Goal: Task Accomplishment & Management: Manage account settings

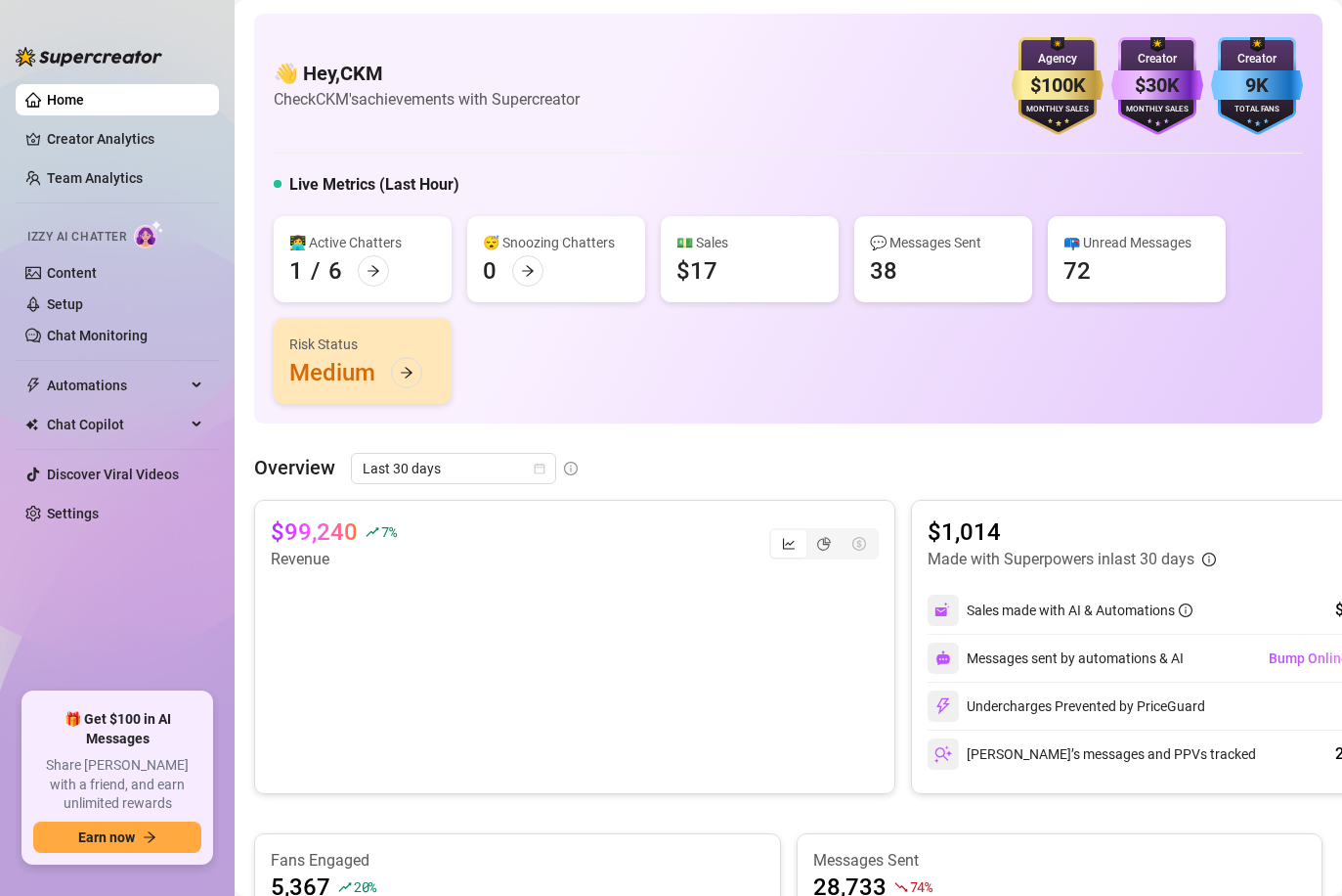
click at [112, 176] on link "Team Analytics" at bounding box center [95, 178] width 96 height 16
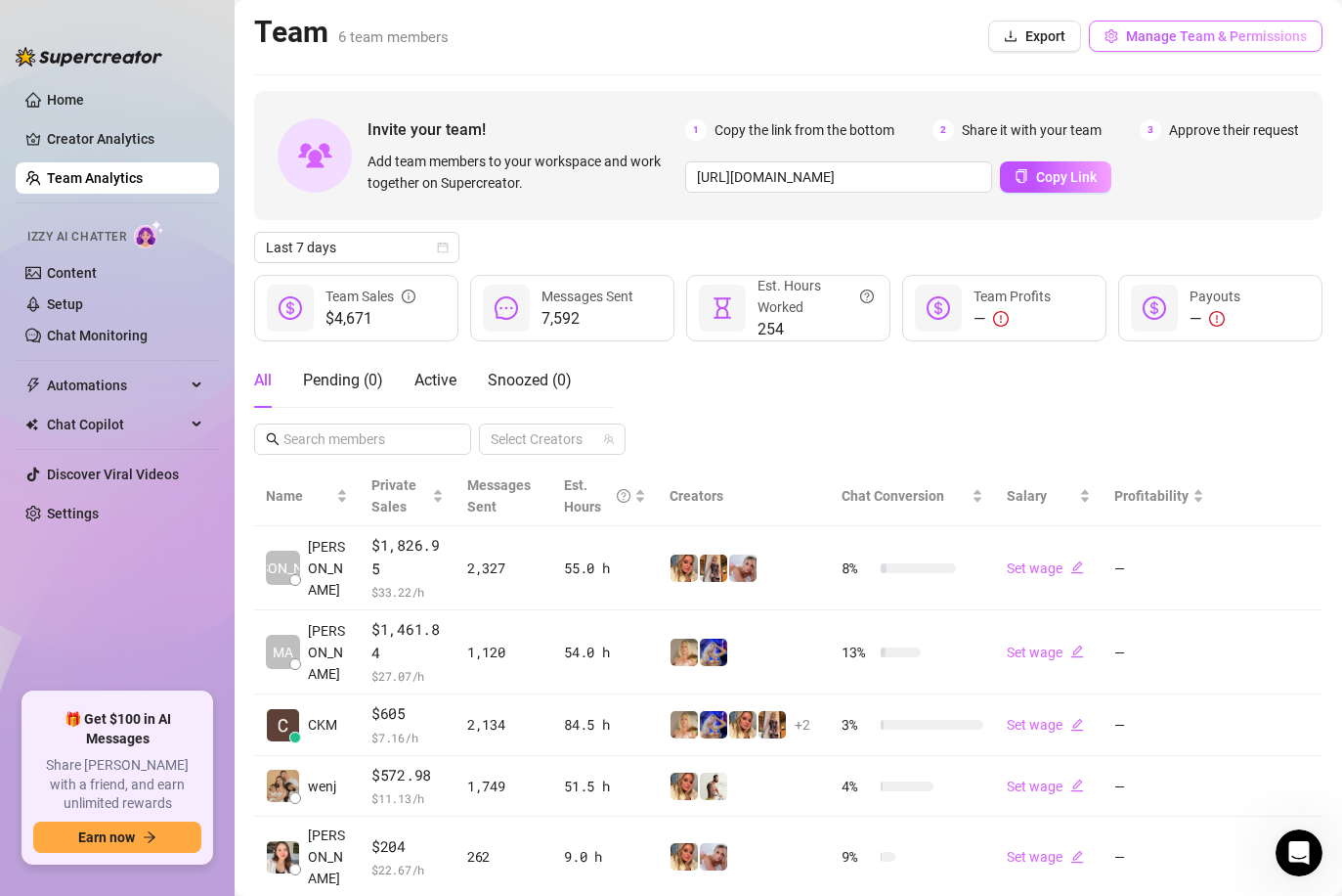
click at [1200, 21] on button "Manage Team & Permissions" at bounding box center [1206, 36] width 234 height 31
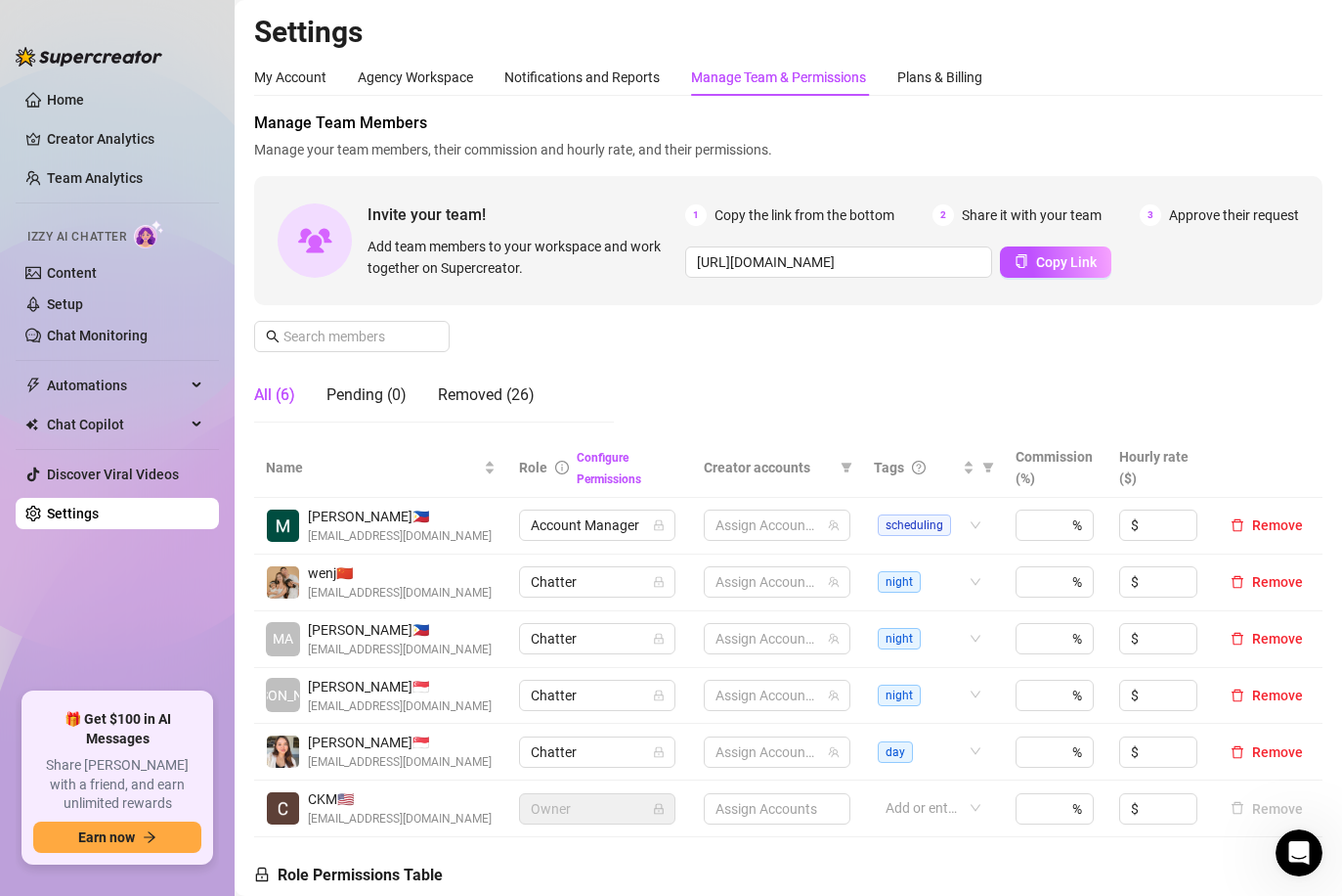
click at [812, 76] on div "Manage Team & Permissions" at bounding box center [778, 77] width 175 height 22
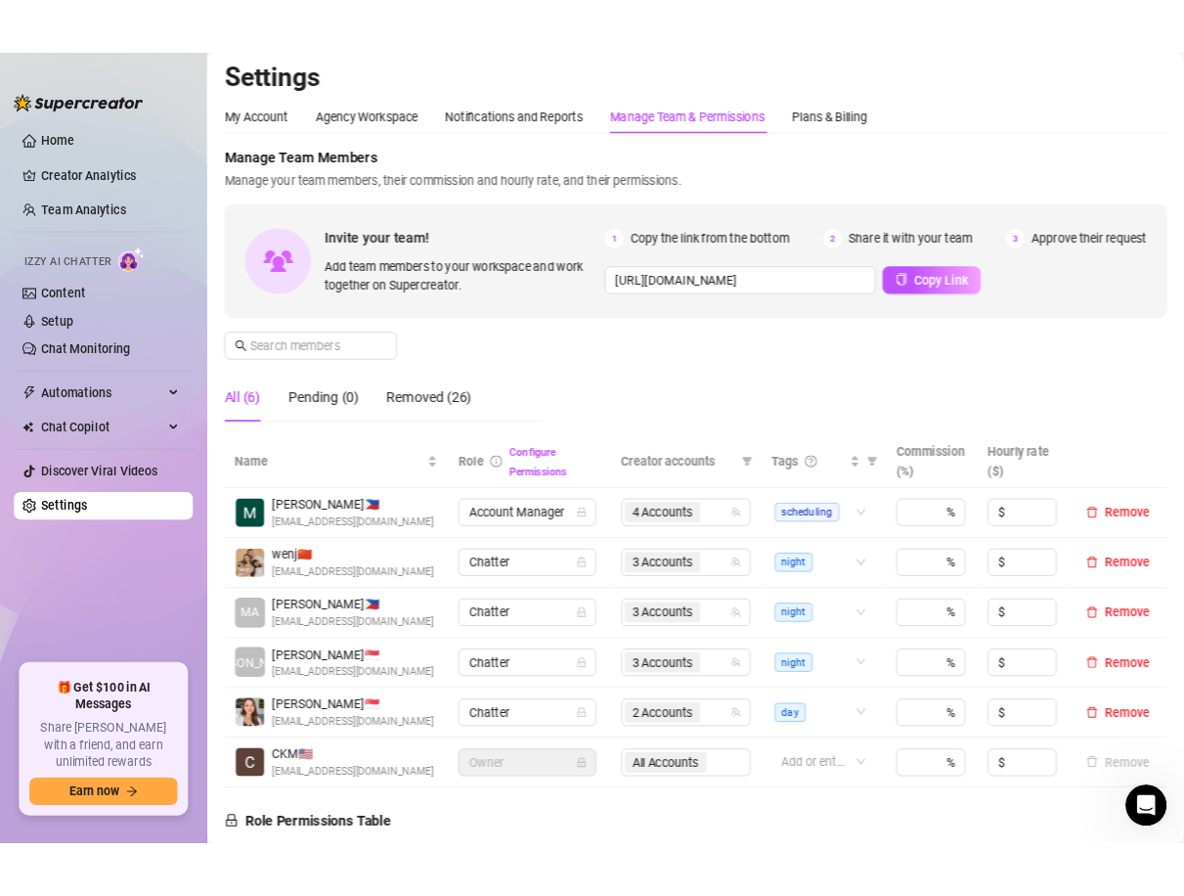
scroll to position [231, 0]
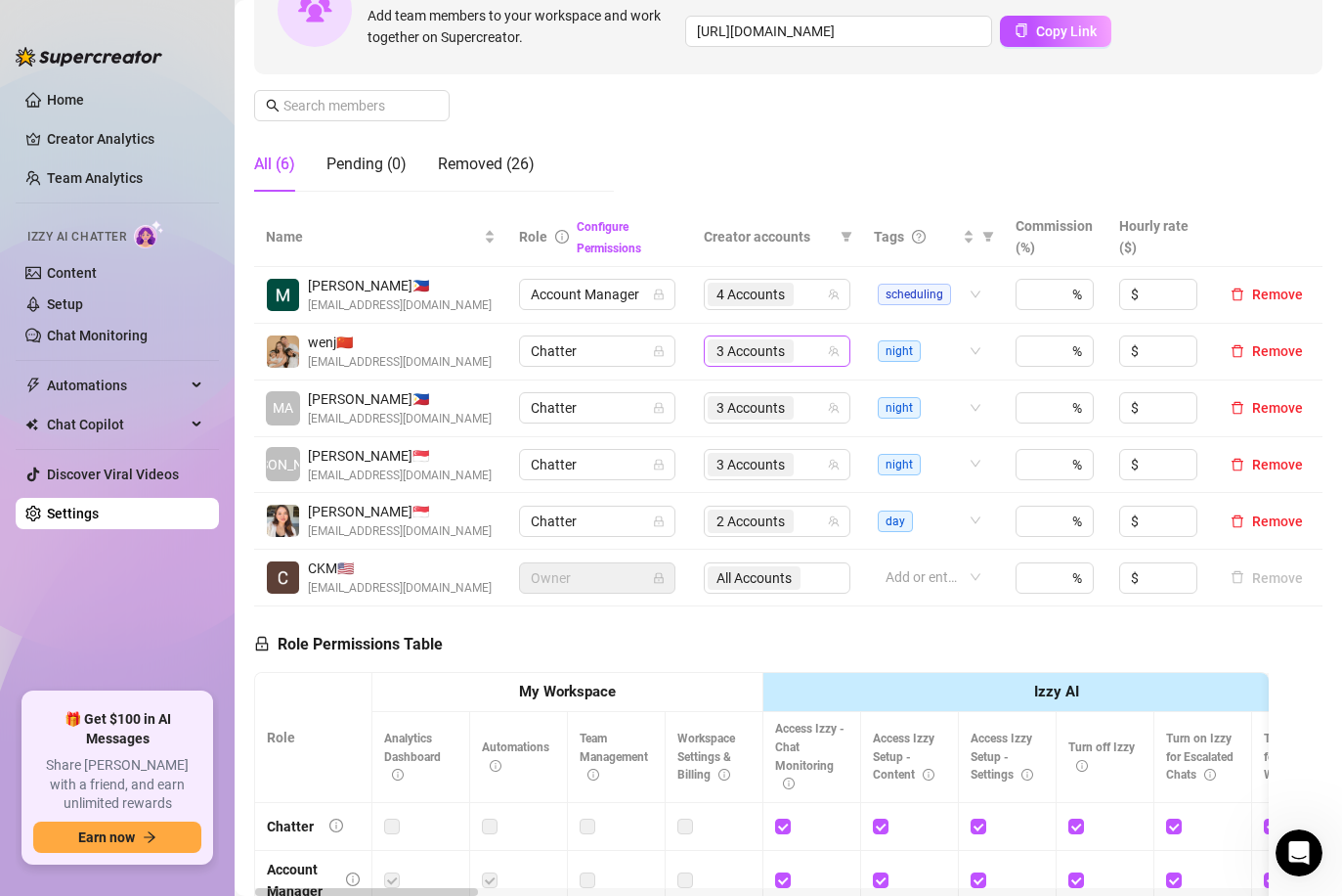
click at [806, 358] on div "3 Accounts" at bounding box center [767, 350] width 118 height 27
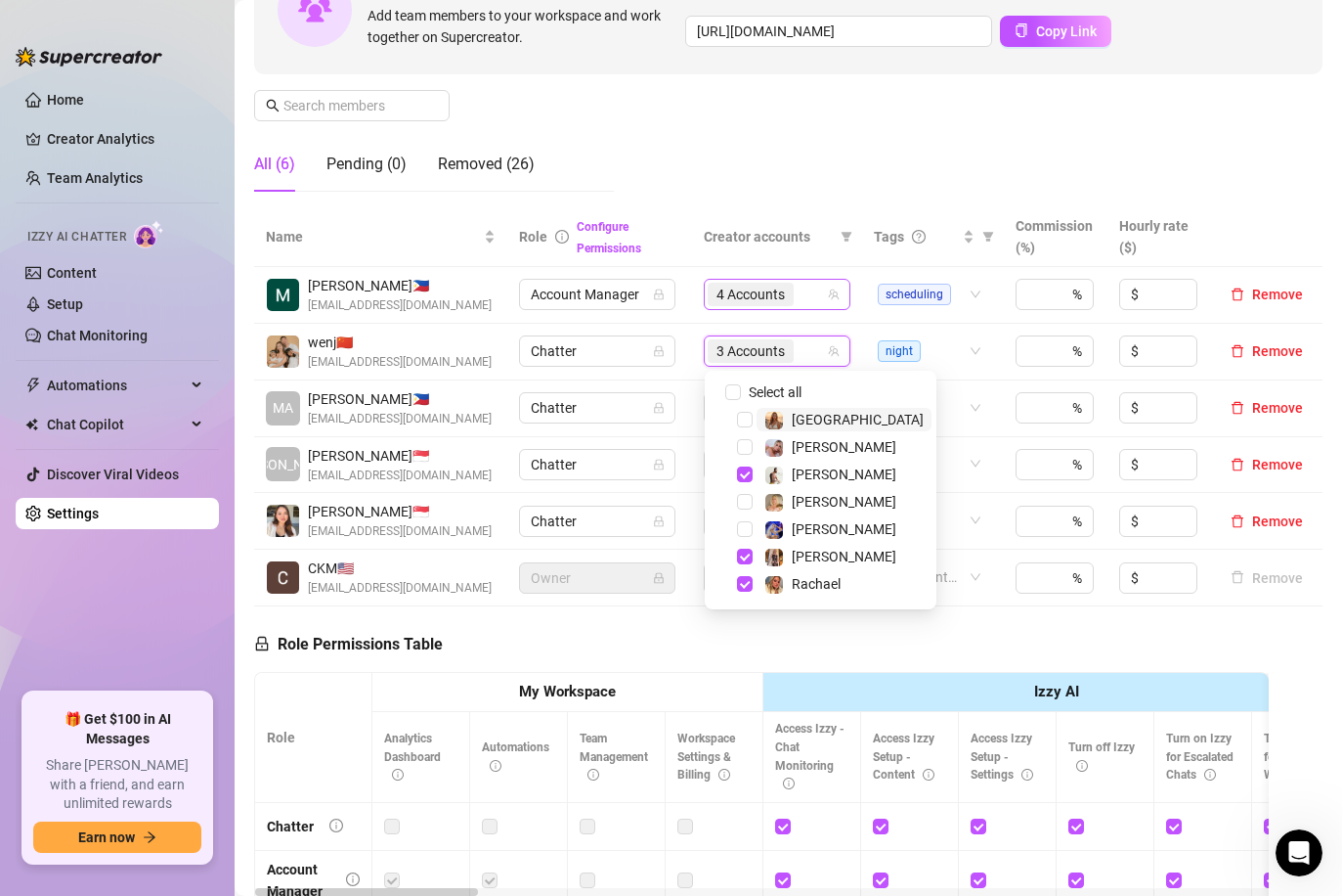
click at [802, 301] on input "search" at bounding box center [800, 294] width 4 height 23
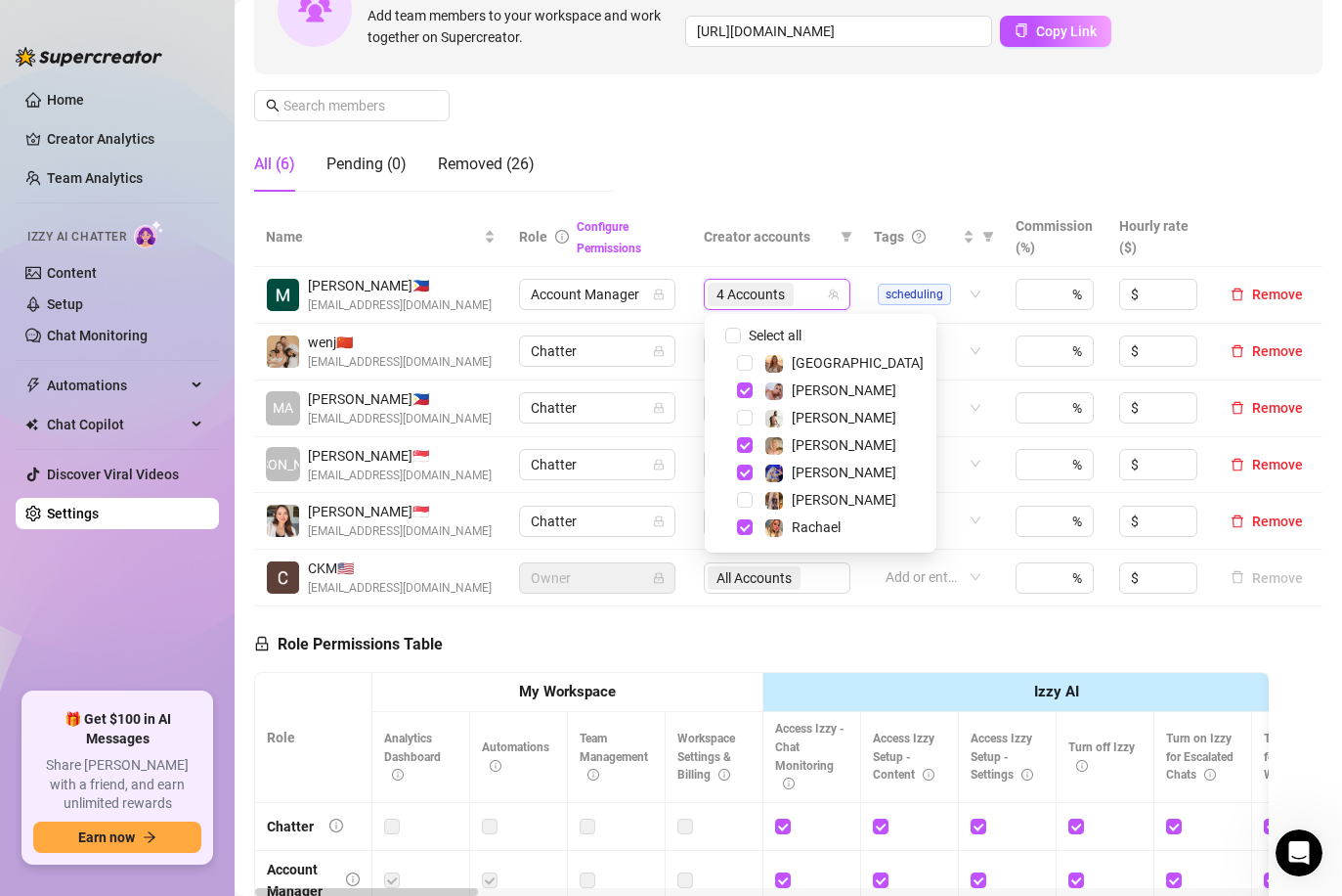
click at [875, 128] on div "Manage Team Members Manage your team members, their commission and hourly rate,…" at bounding box center [788, 44] width 1069 height 327
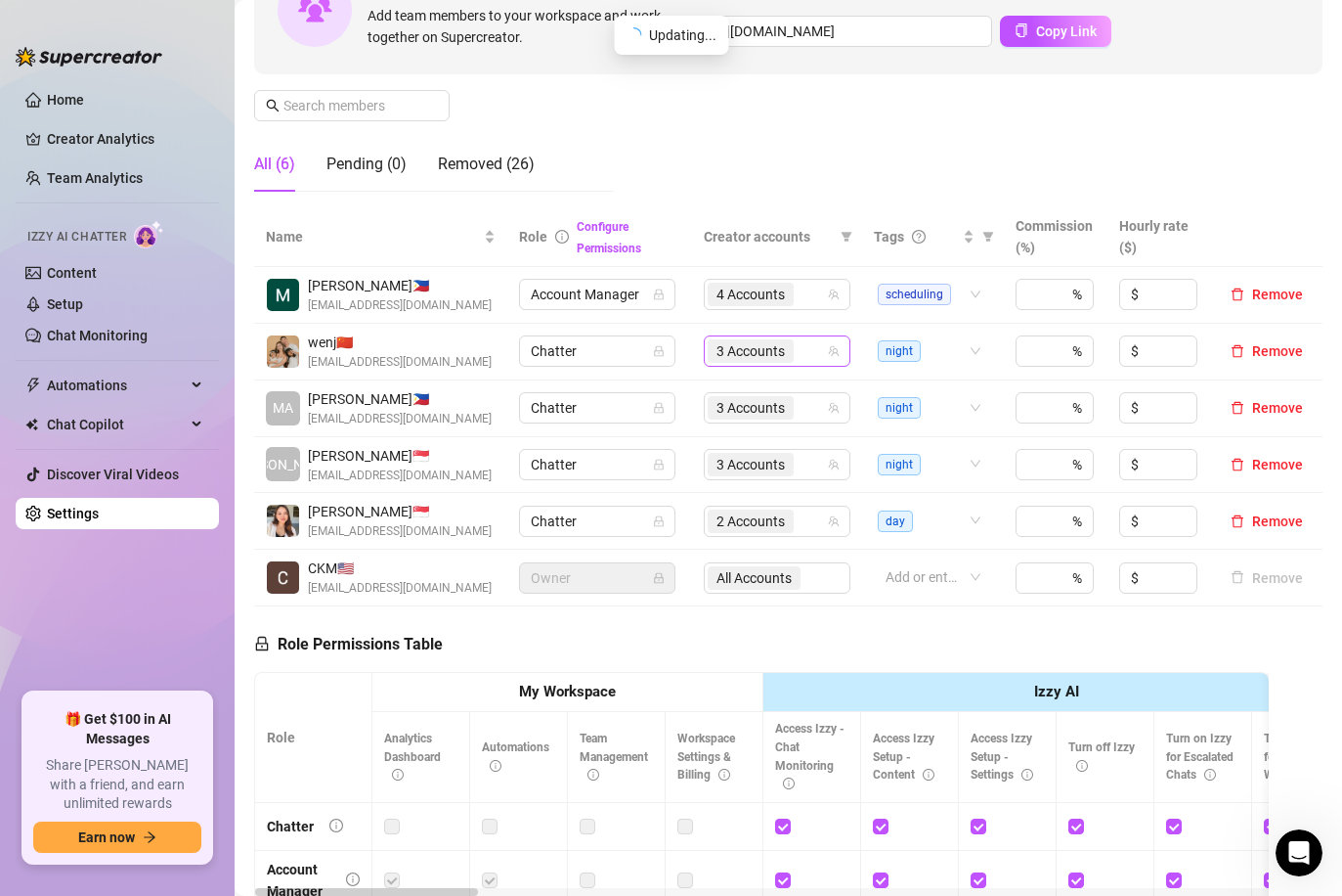
click at [808, 357] on div "3 Accounts" at bounding box center [767, 350] width 118 height 27
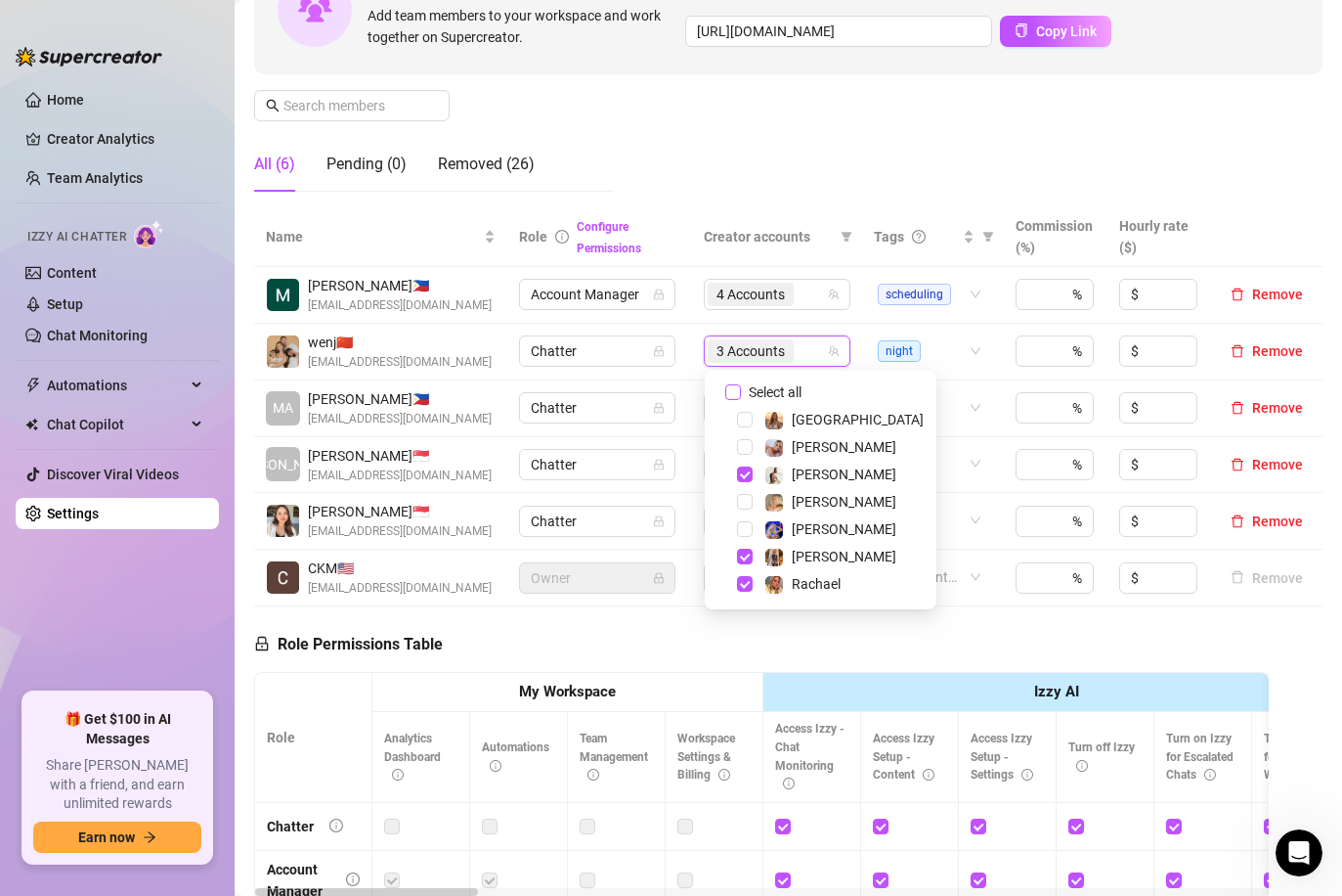
click at [737, 385] on input "Select all" at bounding box center [733, 392] width 16 height 16
checkbox input "false"
click at [787, 185] on div "Manage Team Members Manage your team members, their commission and hourly rate,…" at bounding box center [788, 44] width 1069 height 327
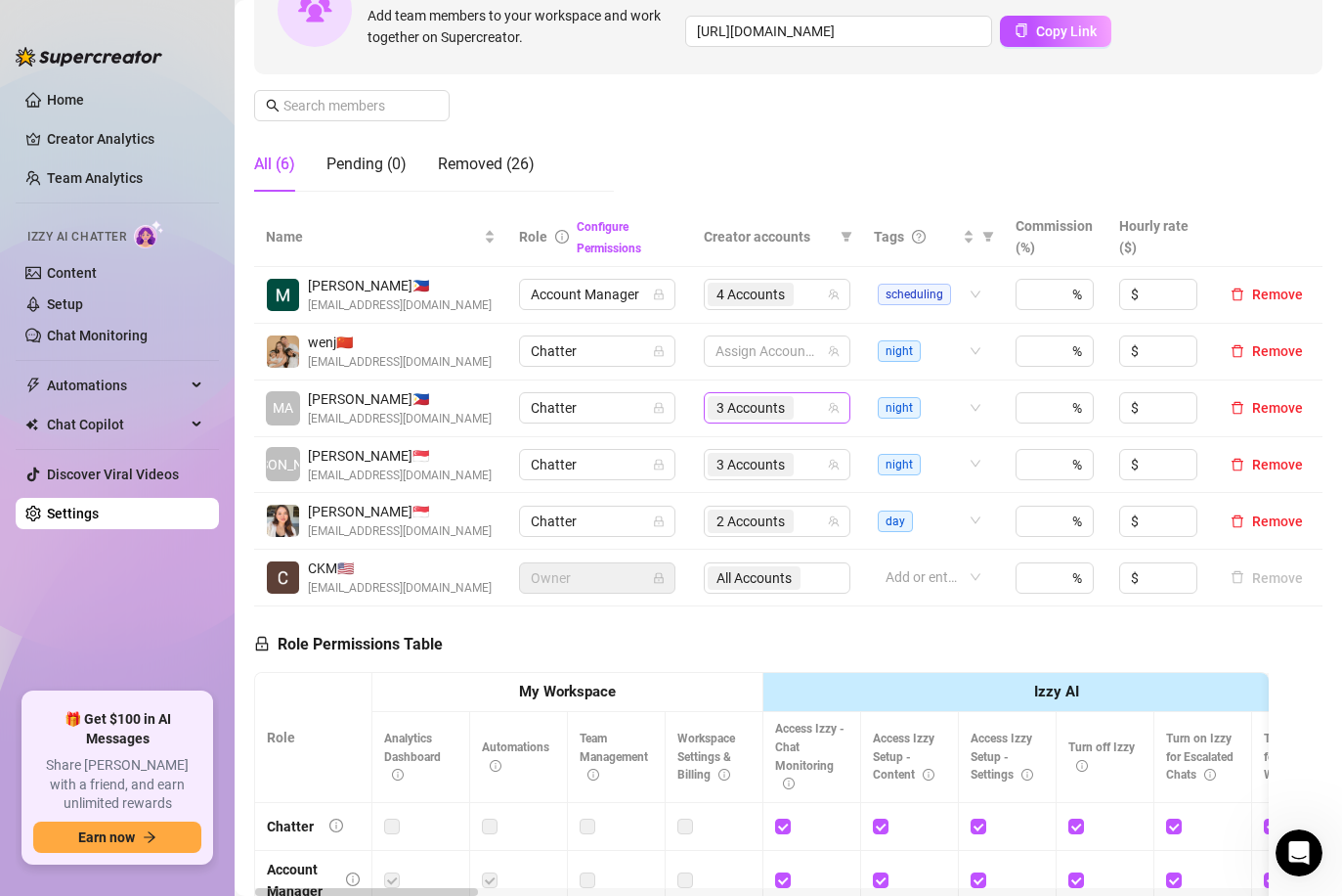
click at [770, 404] on span "3 Accounts" at bounding box center [751, 408] width 68 height 22
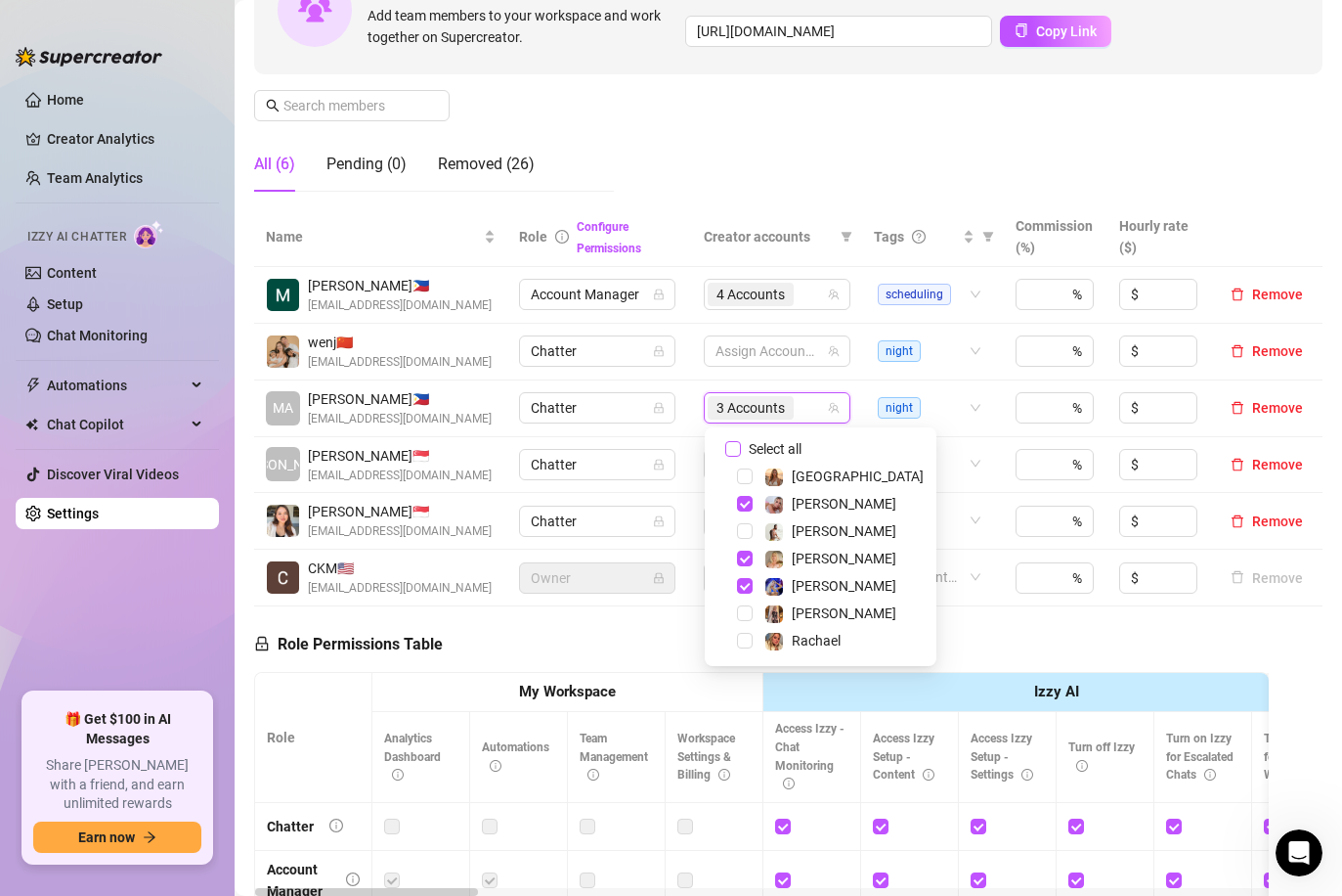
click at [728, 445] on input "Select all" at bounding box center [733, 449] width 16 height 16
checkbox input "false"
click at [768, 155] on div "Manage Team Members Manage your team members, their commission and hourly rate,…" at bounding box center [788, 44] width 1069 height 327
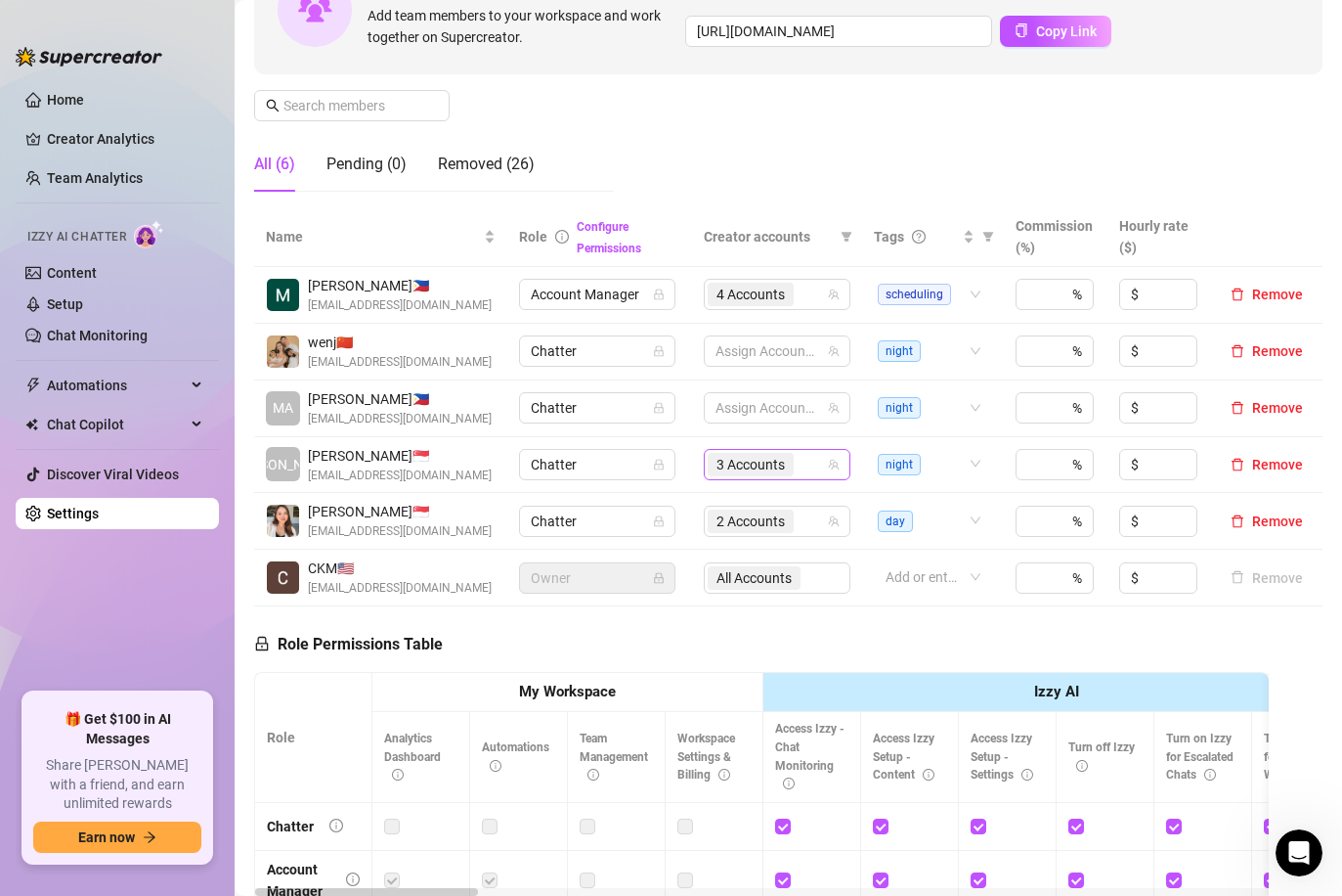
click at [769, 466] on span "3 Accounts" at bounding box center [751, 465] width 68 height 22
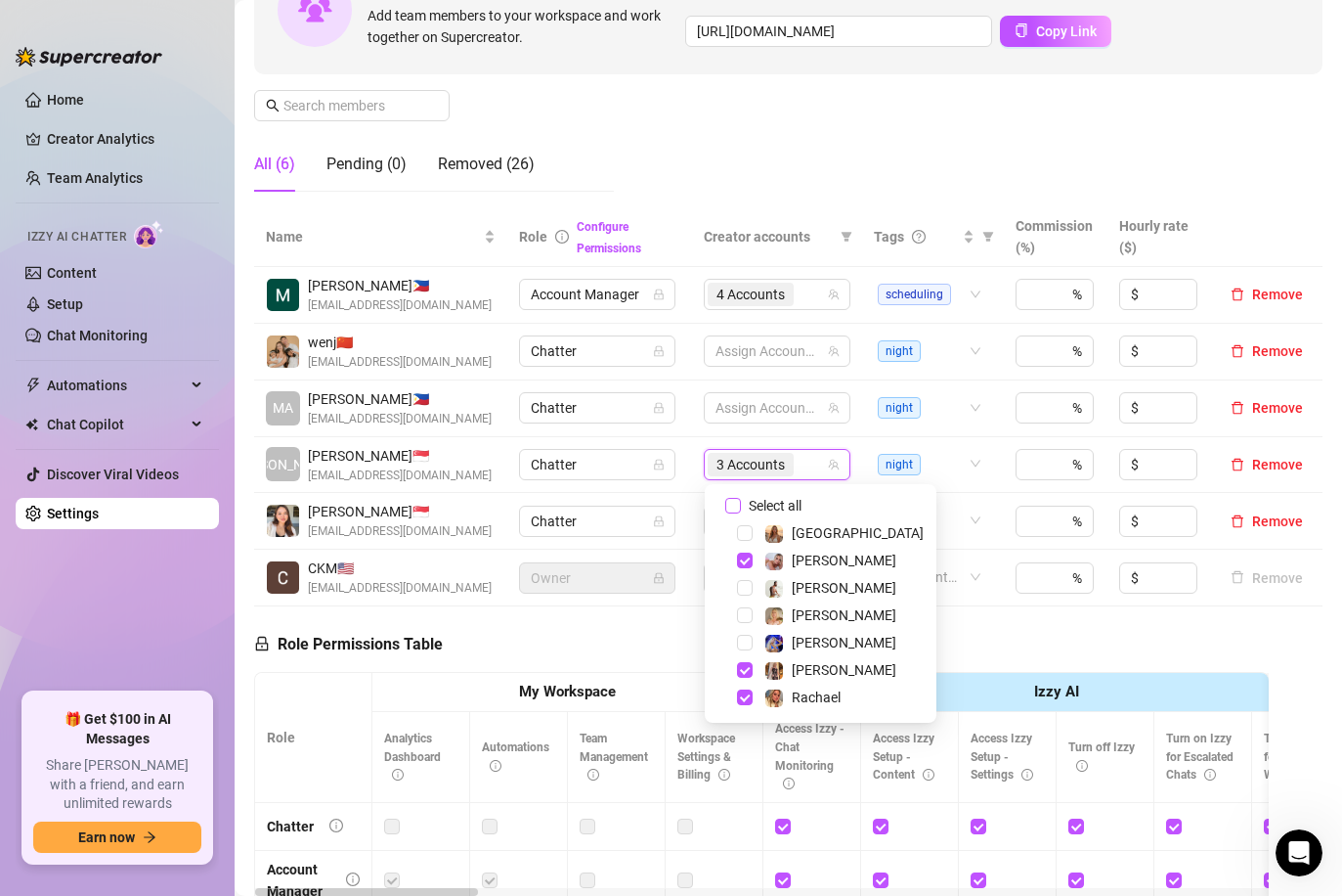
click at [726, 507] on input "Select all" at bounding box center [733, 506] width 16 height 16
checkbox input "false"
click at [788, 123] on div "Manage Team Members Manage your team members, their commission and hourly rate,…" at bounding box center [788, 44] width 1069 height 327
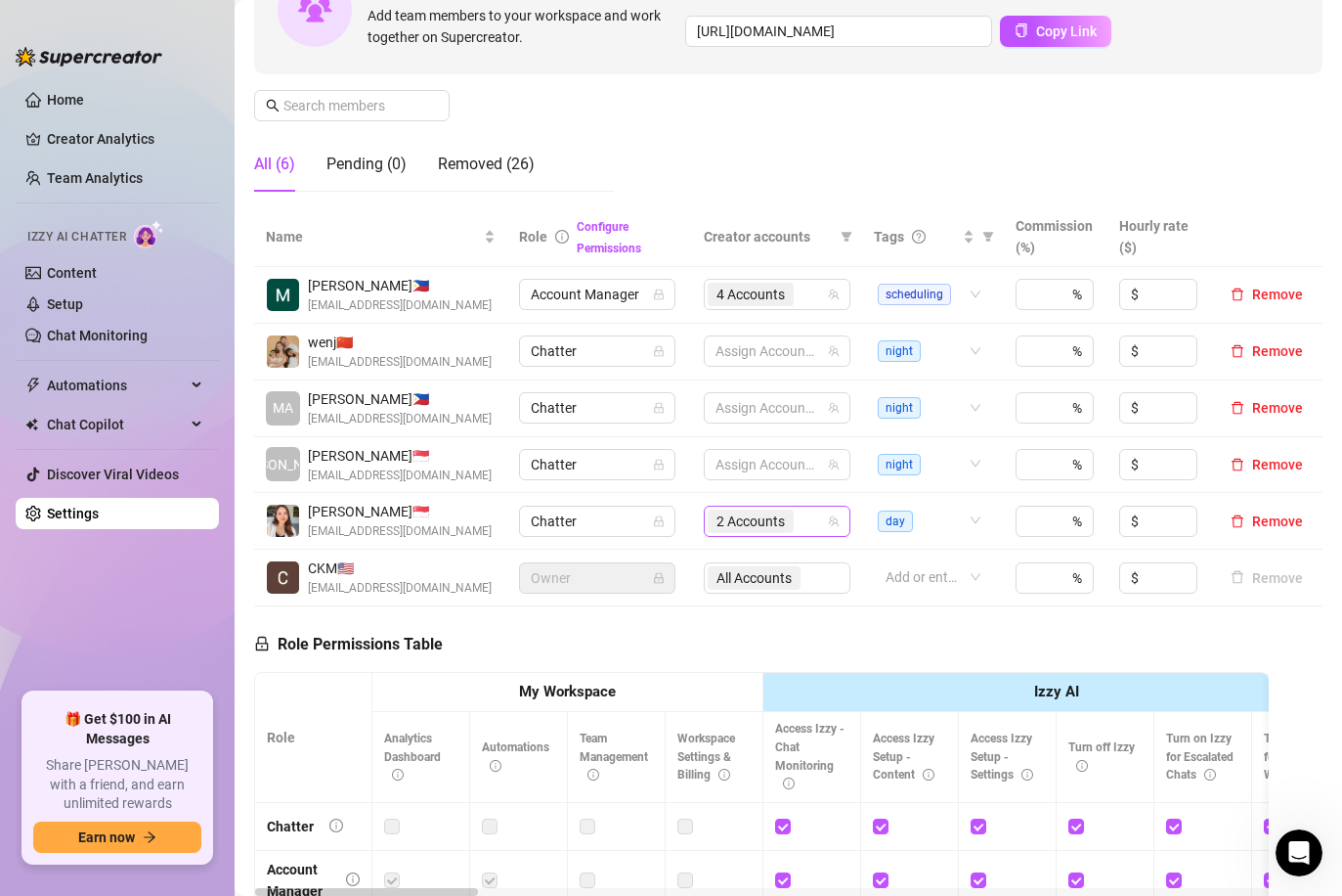
click at [751, 517] on span "2 Accounts" at bounding box center [751, 521] width 68 height 22
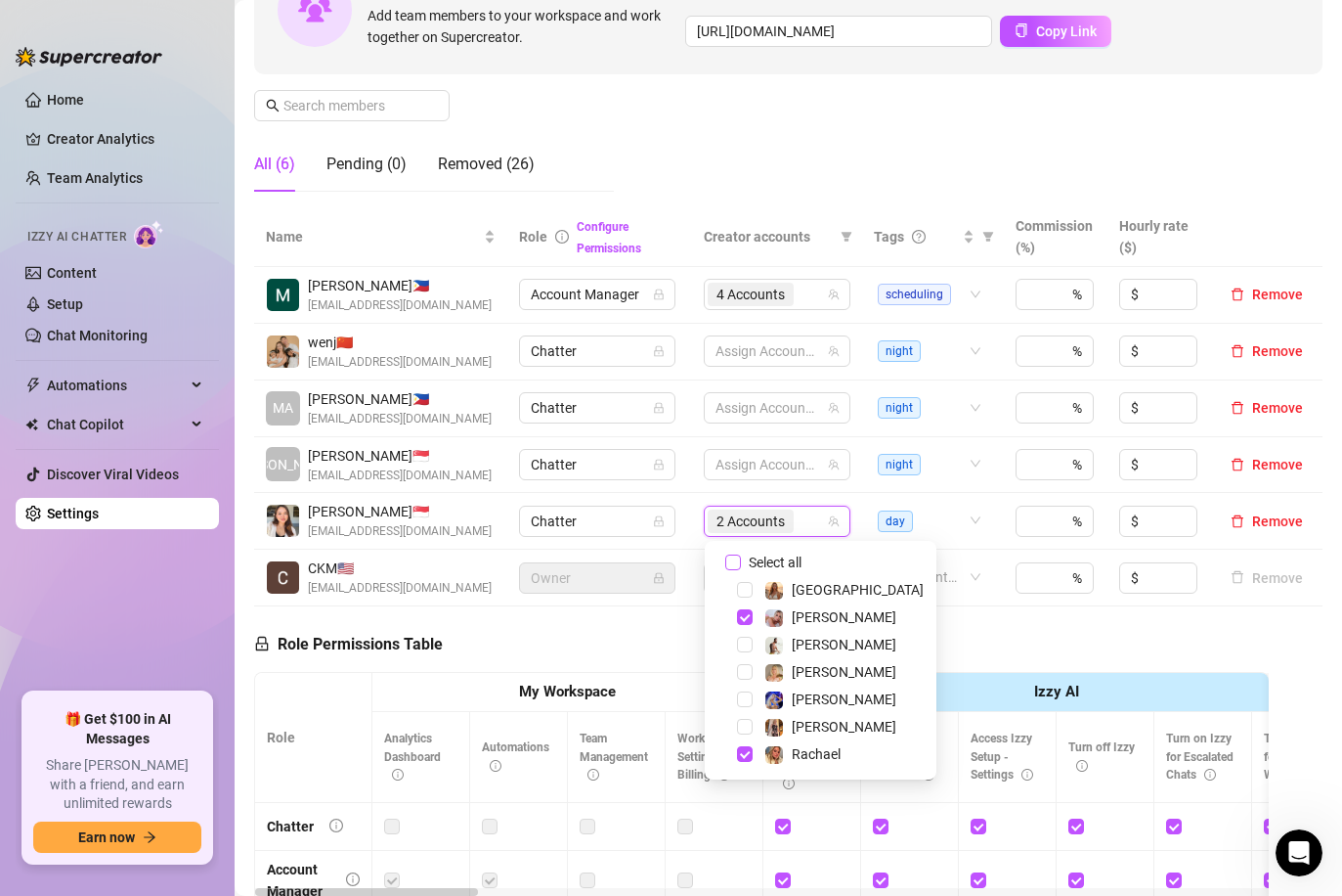
click at [730, 566] on input "Select all" at bounding box center [733, 562] width 16 height 16
checkbox input "false"
click at [810, 115] on div "Manage Team Members Manage your team members, their commission and hourly rate,…" at bounding box center [788, 44] width 1069 height 327
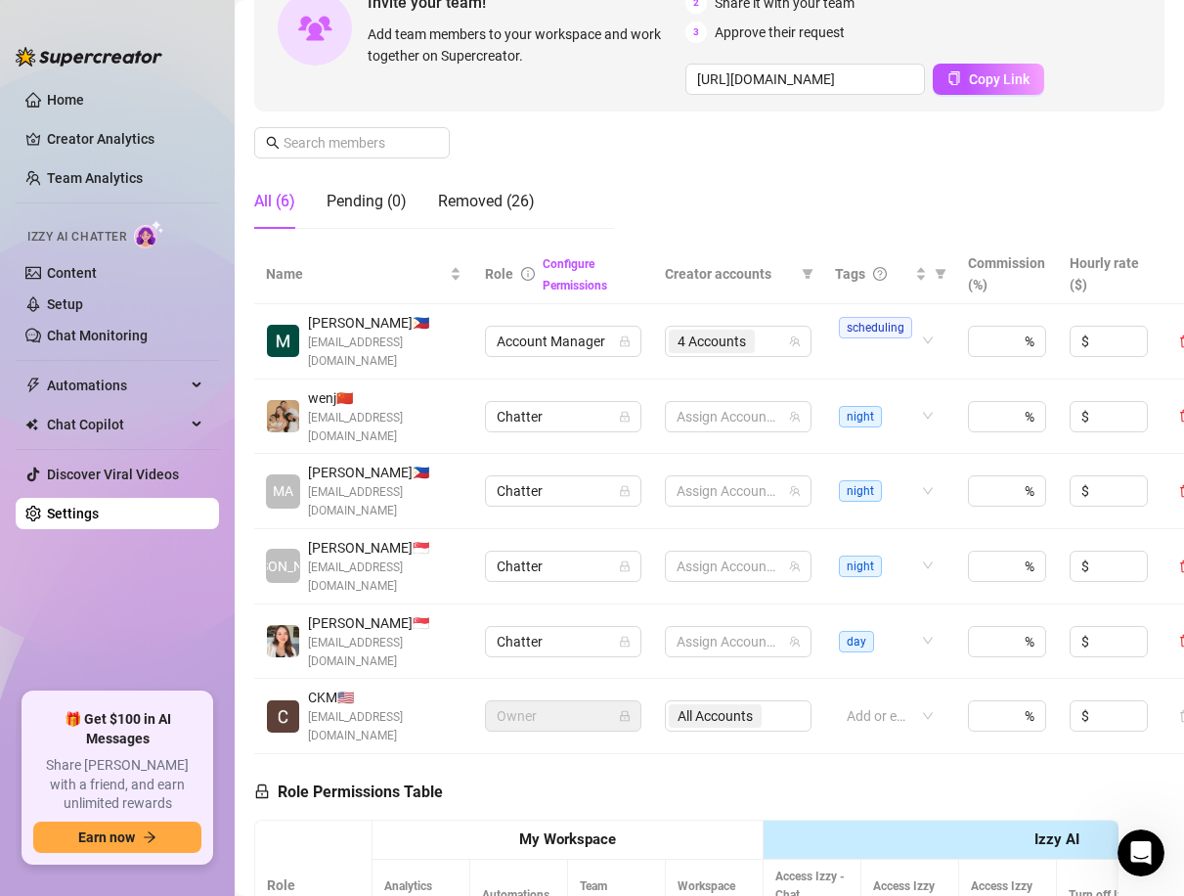
click at [1155, 301] on th "Hourly rate ($)" at bounding box center [1109, 274] width 102 height 60
click at [732, 275] on span "Creator accounts" at bounding box center [729, 274] width 129 height 22
click at [656, 247] on th "Creator accounts" at bounding box center [738, 274] width 170 height 60
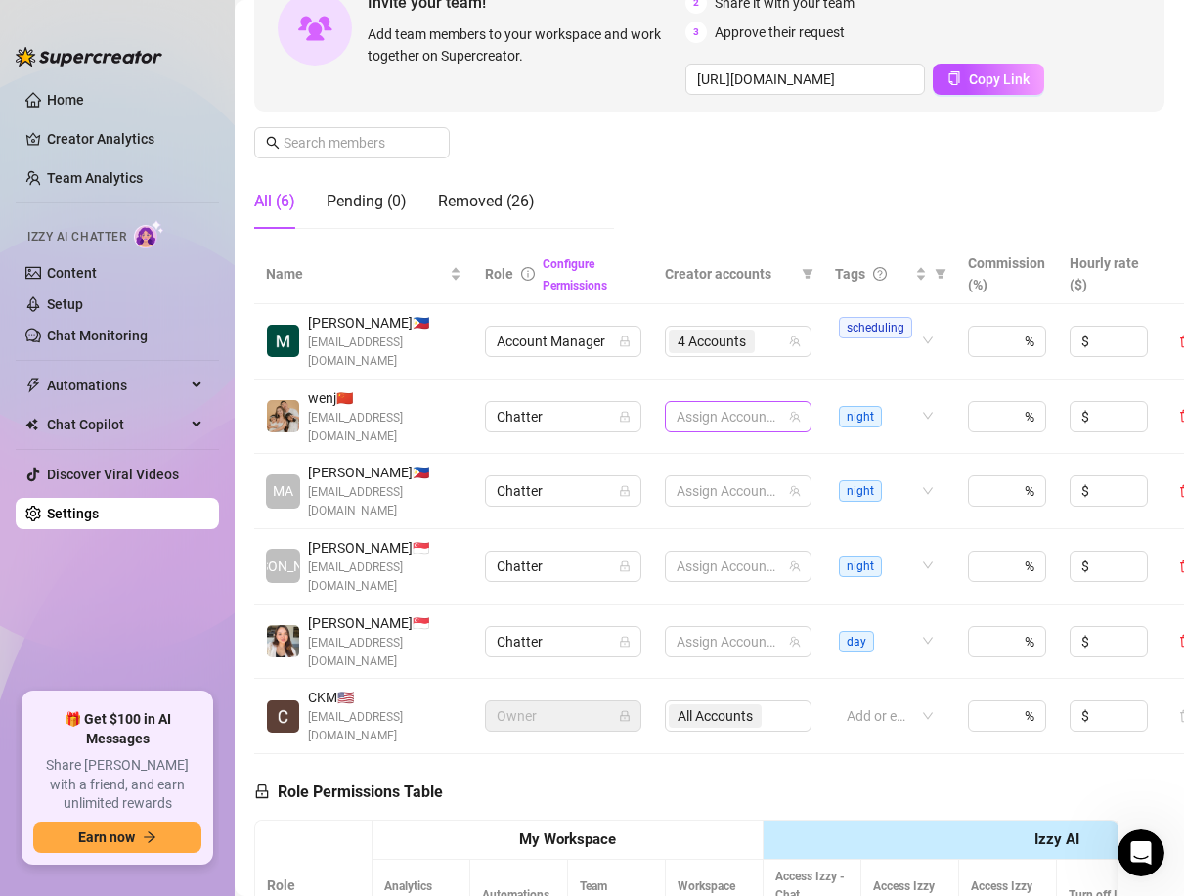
click at [764, 406] on div at bounding box center [728, 416] width 118 height 27
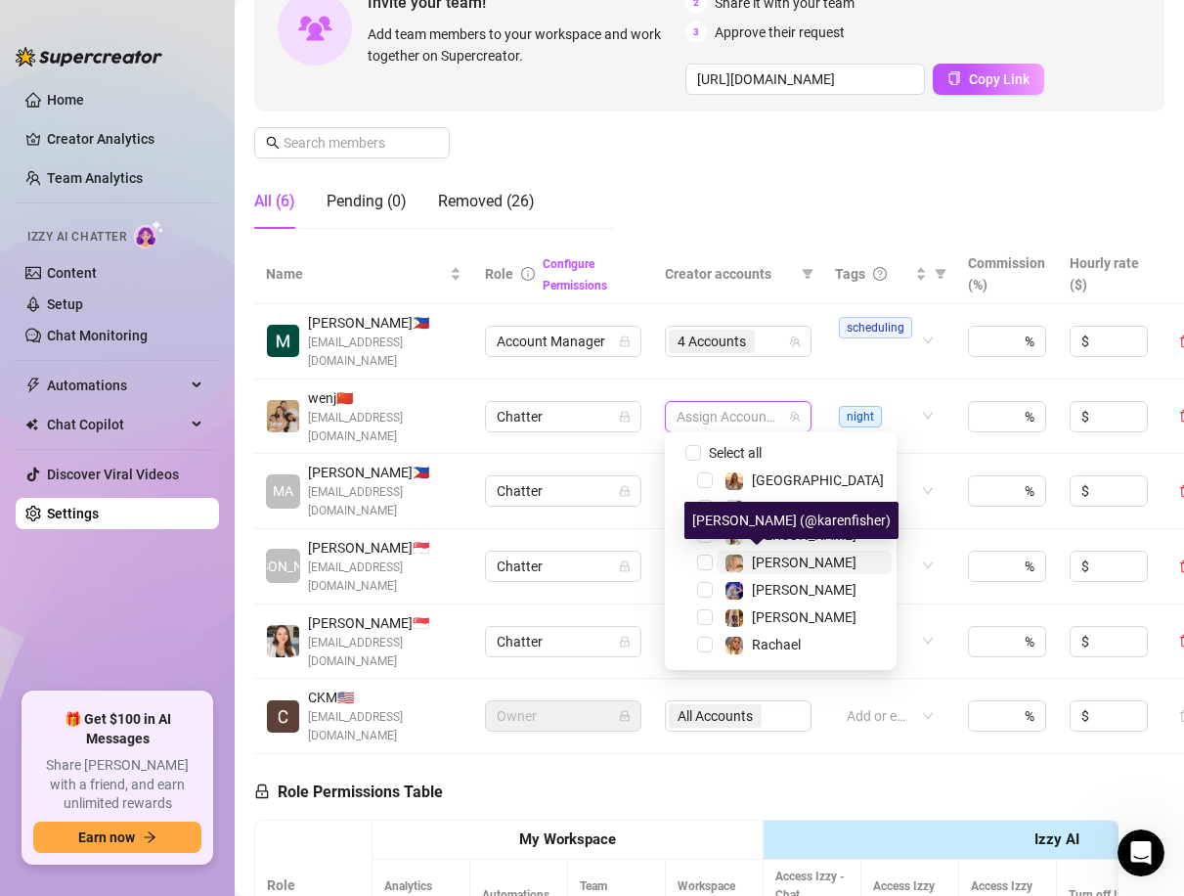
click at [780, 562] on span "[PERSON_NAME]" at bounding box center [804, 562] width 105 height 16
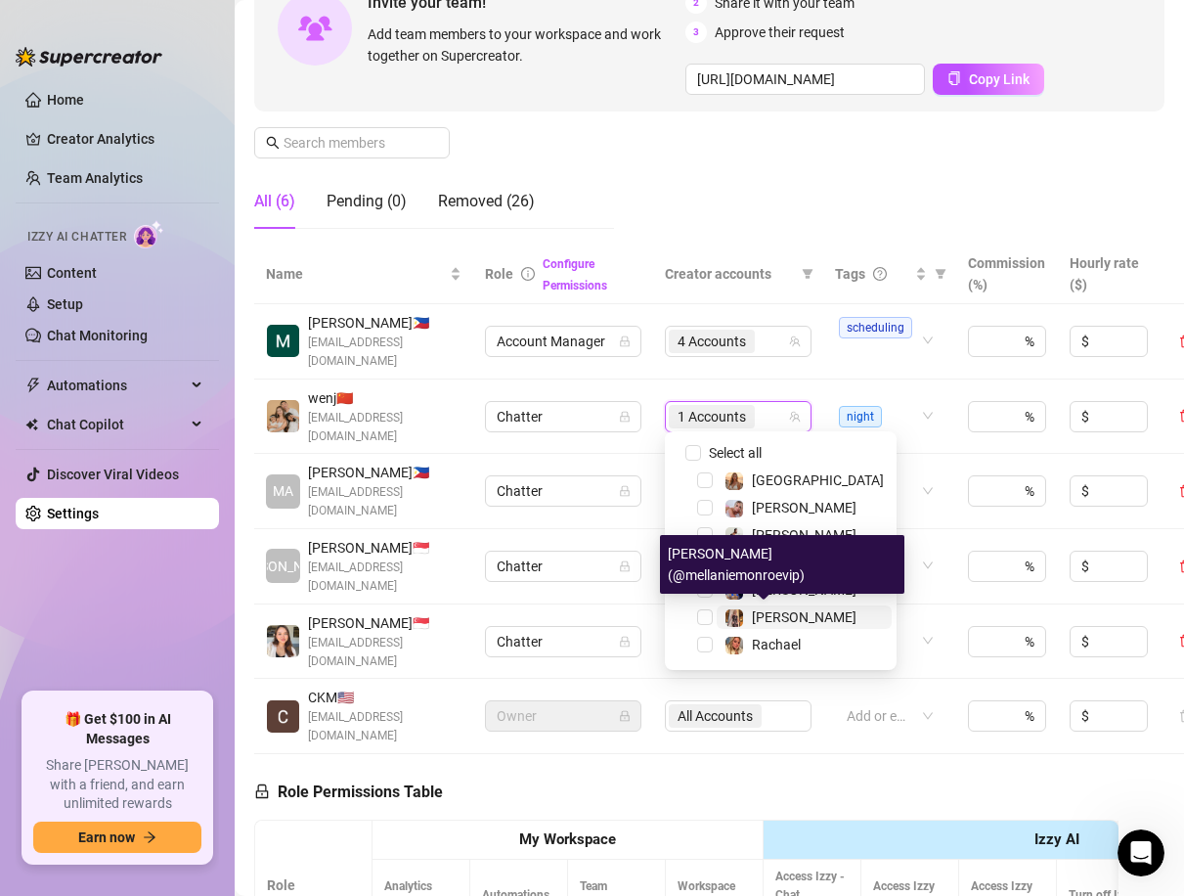
click at [785, 622] on span "[PERSON_NAME]" at bounding box center [804, 617] width 105 height 16
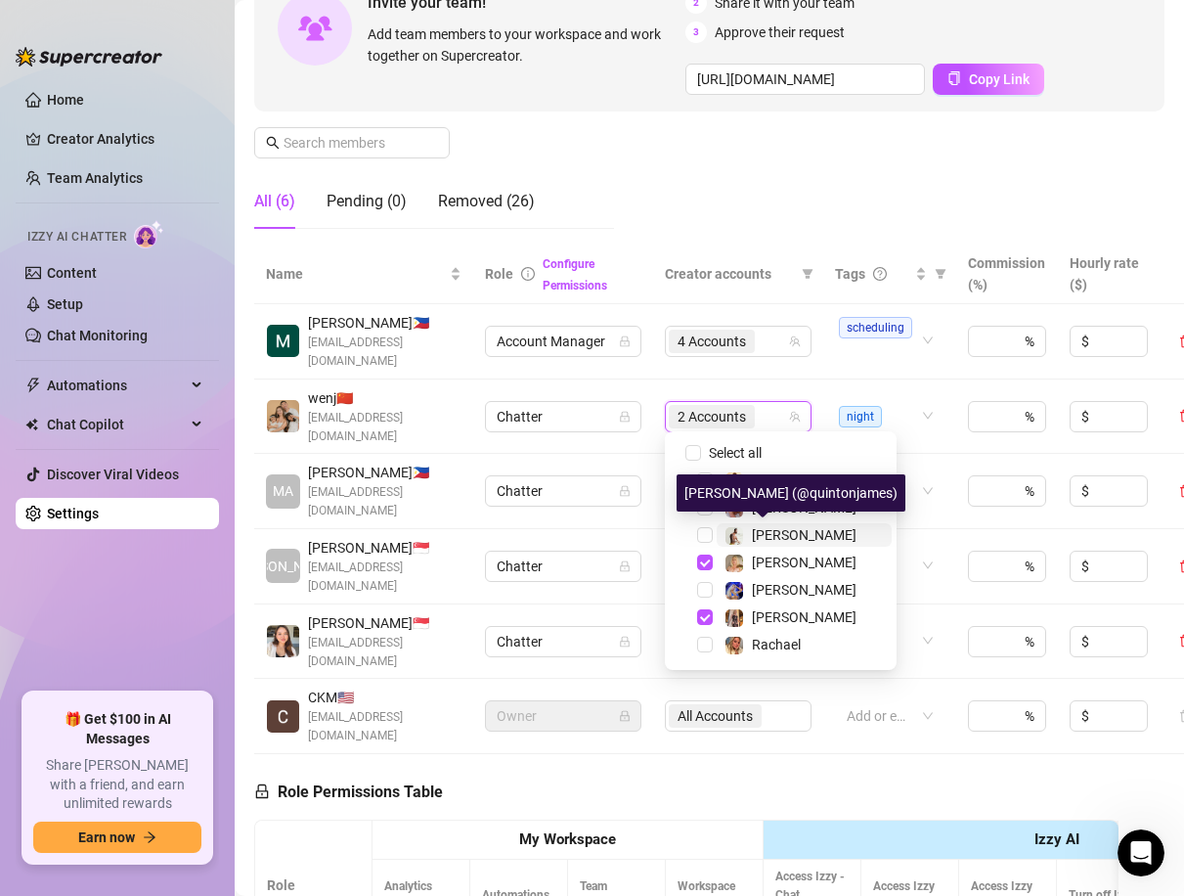
click at [787, 535] on span "[PERSON_NAME]" at bounding box center [804, 535] width 105 height 16
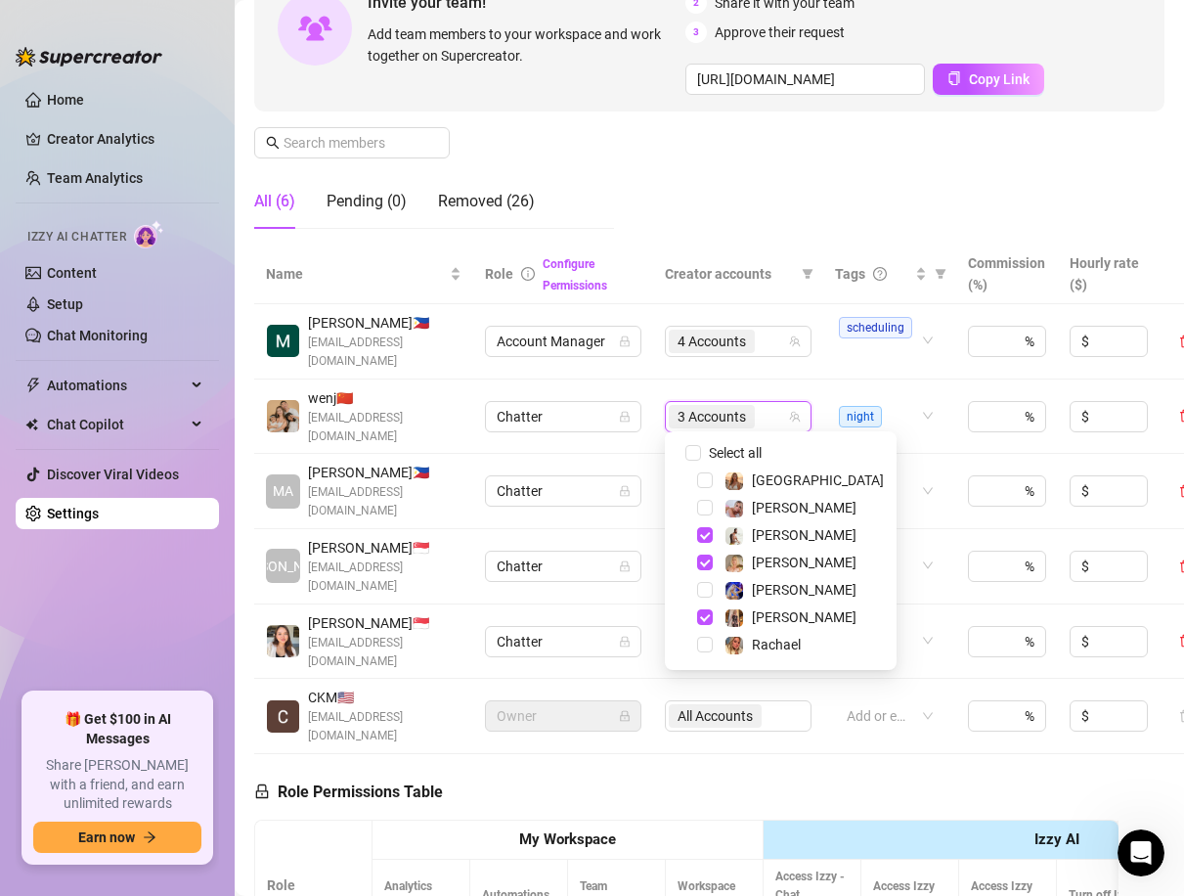
click at [770, 160] on div "Manage Team Members Manage your team members, their commission and hourly rate,…" at bounding box center [709, 63] width 910 height 364
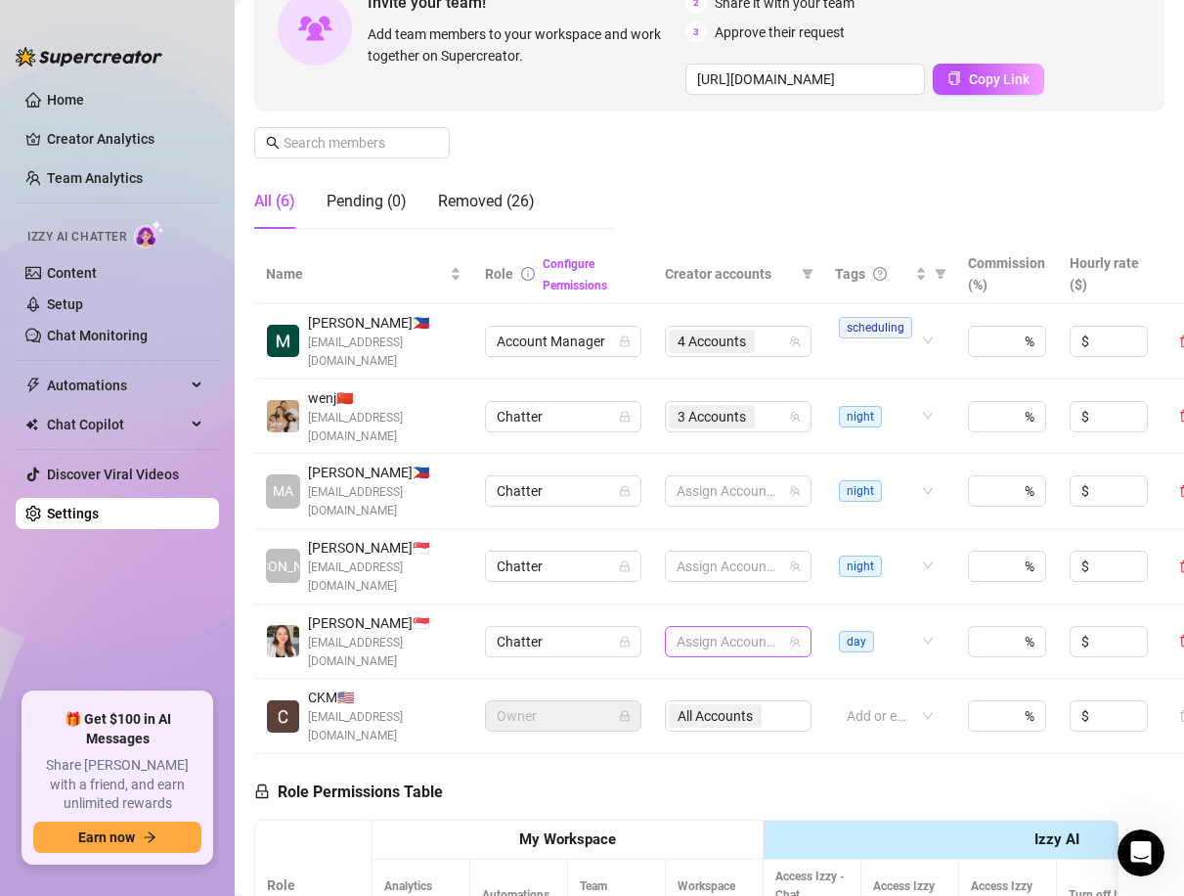
click at [750, 628] on div at bounding box center [728, 641] width 118 height 27
click at [724, 628] on div at bounding box center [728, 641] width 118 height 27
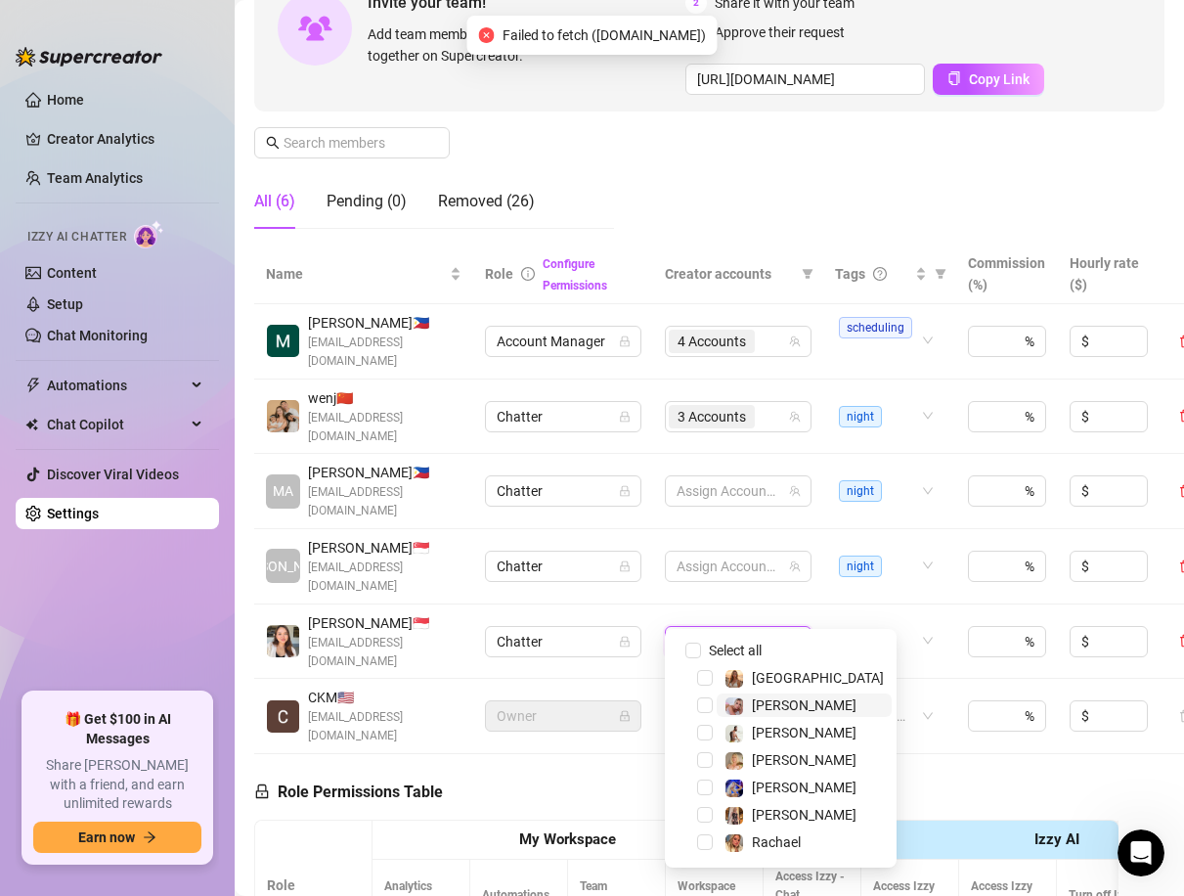
click at [775, 702] on span "[PERSON_NAME]" at bounding box center [804, 705] width 105 height 16
click at [773, 839] on span "Rachael" at bounding box center [776, 842] width 49 height 16
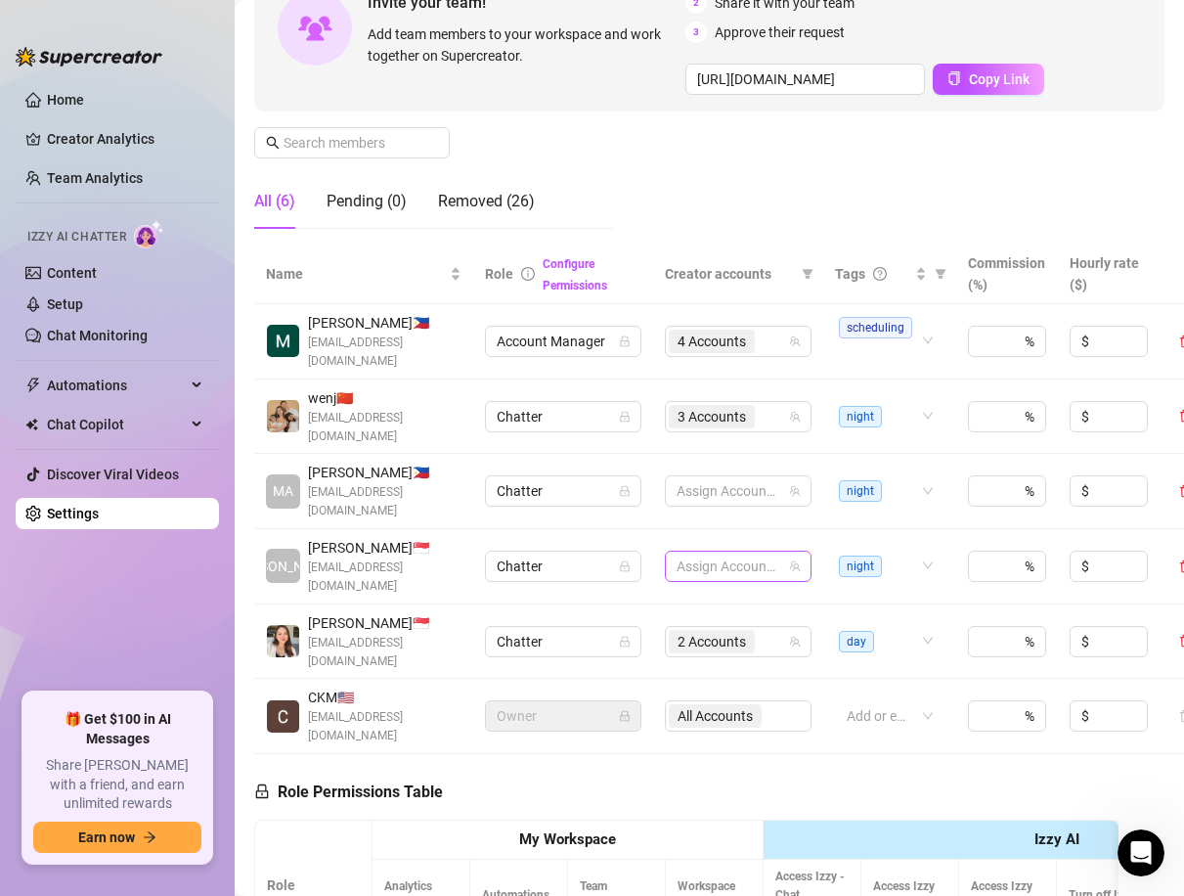
click at [695, 552] on div at bounding box center [728, 565] width 118 height 27
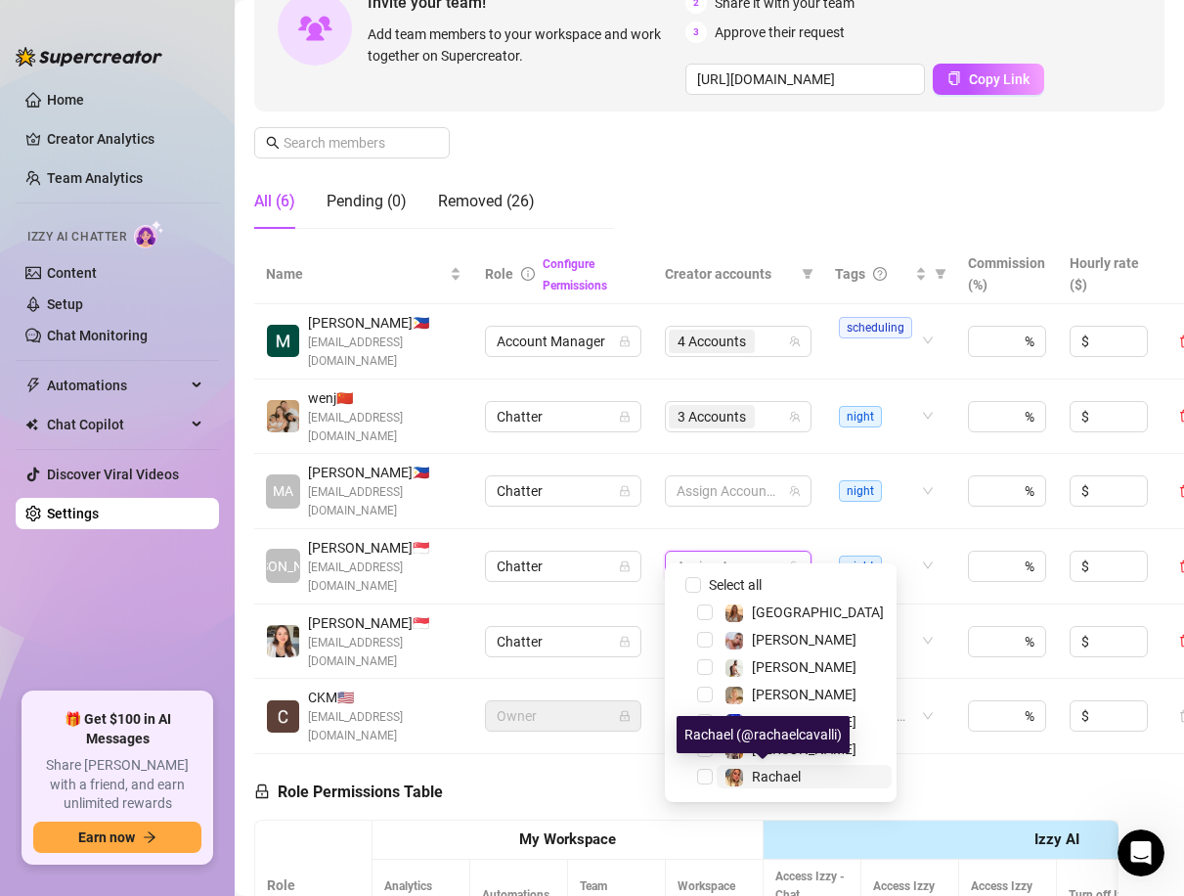
click at [773, 774] on span "Rachael" at bounding box center [776, 777] width 49 height 16
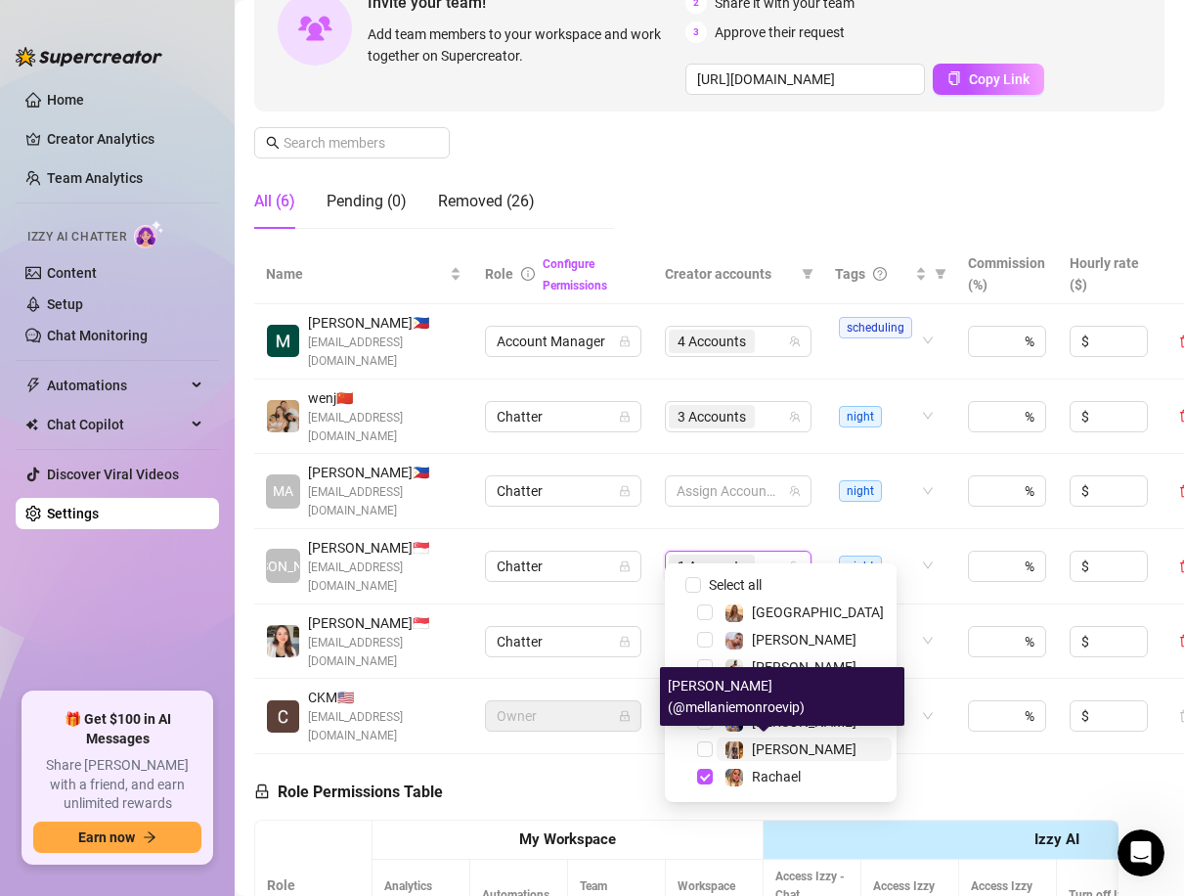
click at [768, 749] on span "[PERSON_NAME]" at bounding box center [804, 749] width 105 height 16
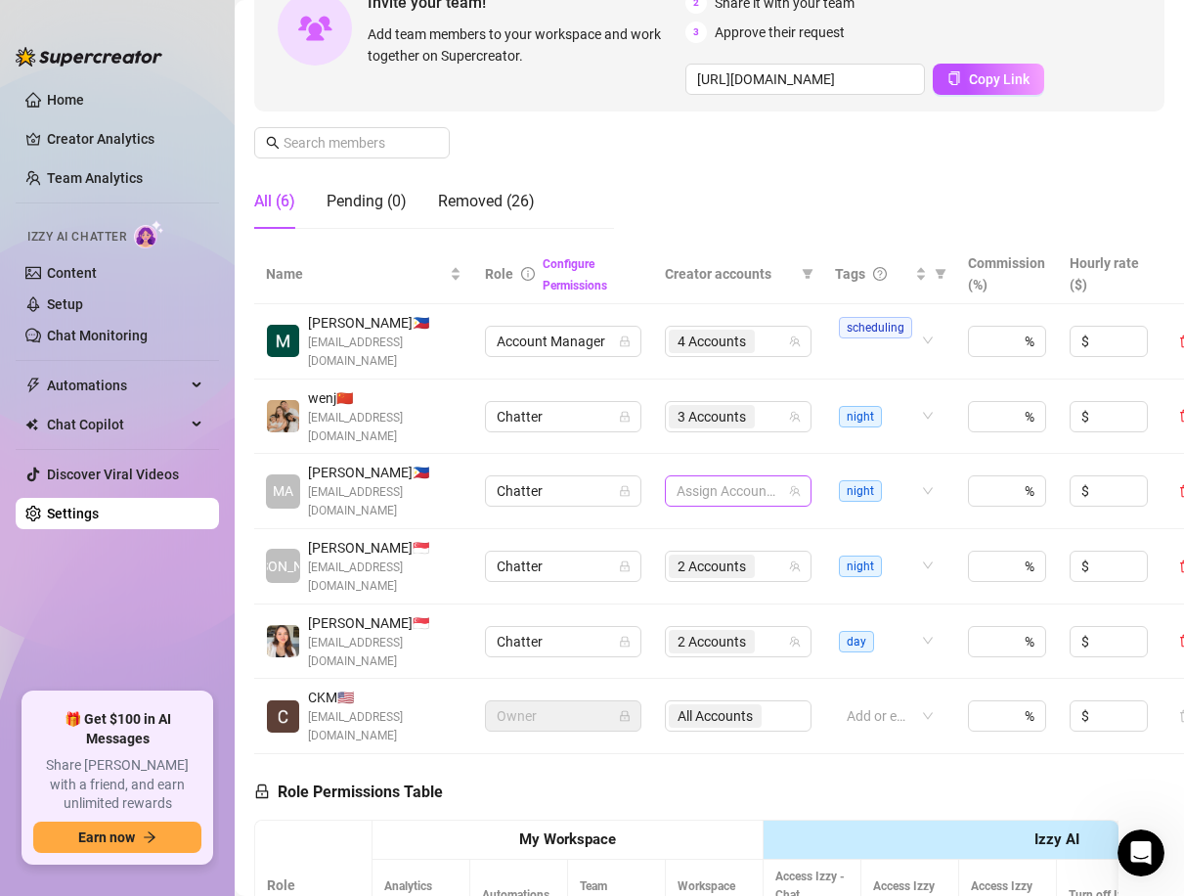
click at [749, 477] on div at bounding box center [728, 490] width 118 height 27
click at [757, 484] on div at bounding box center [728, 490] width 118 height 27
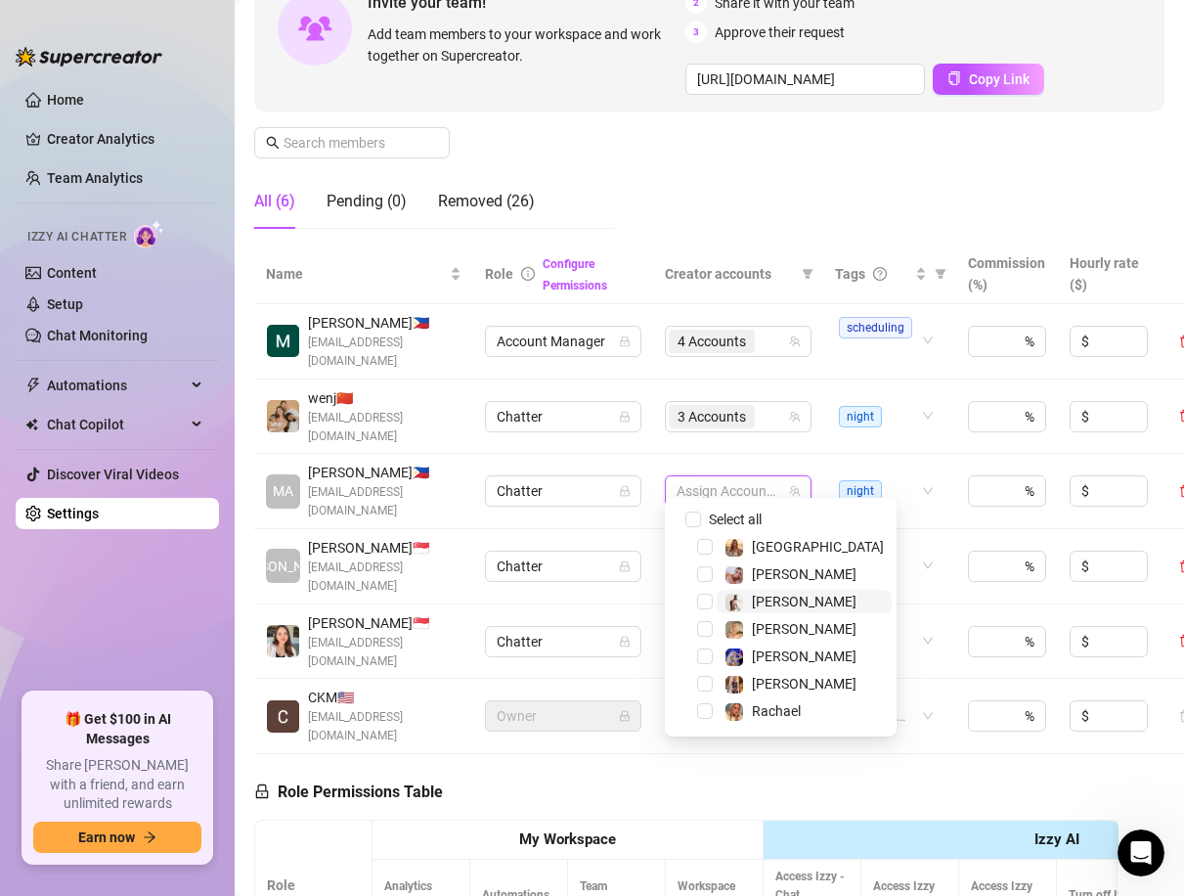
click at [793, 595] on span "[PERSON_NAME]" at bounding box center [804, 601] width 105 height 16
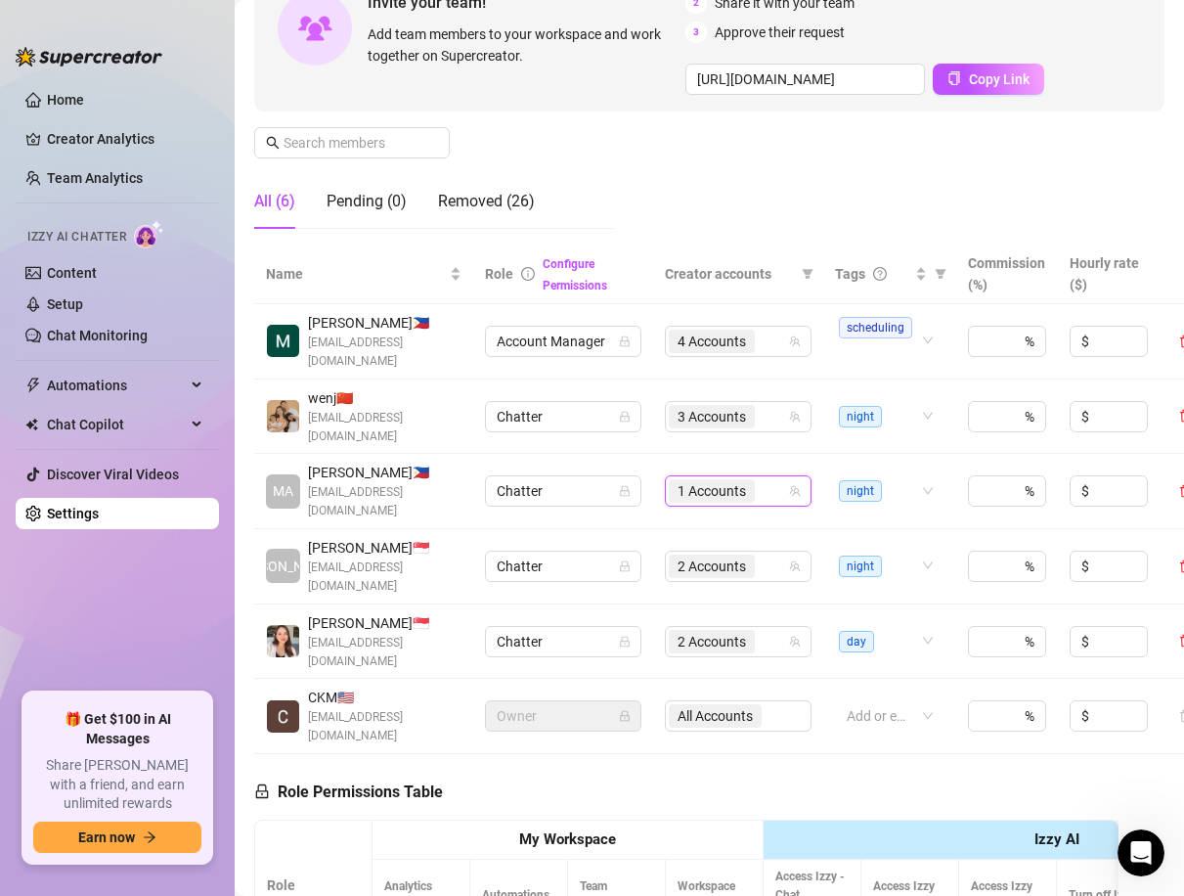
click at [773, 480] on div "1 Accounts" at bounding box center [728, 490] width 118 height 27
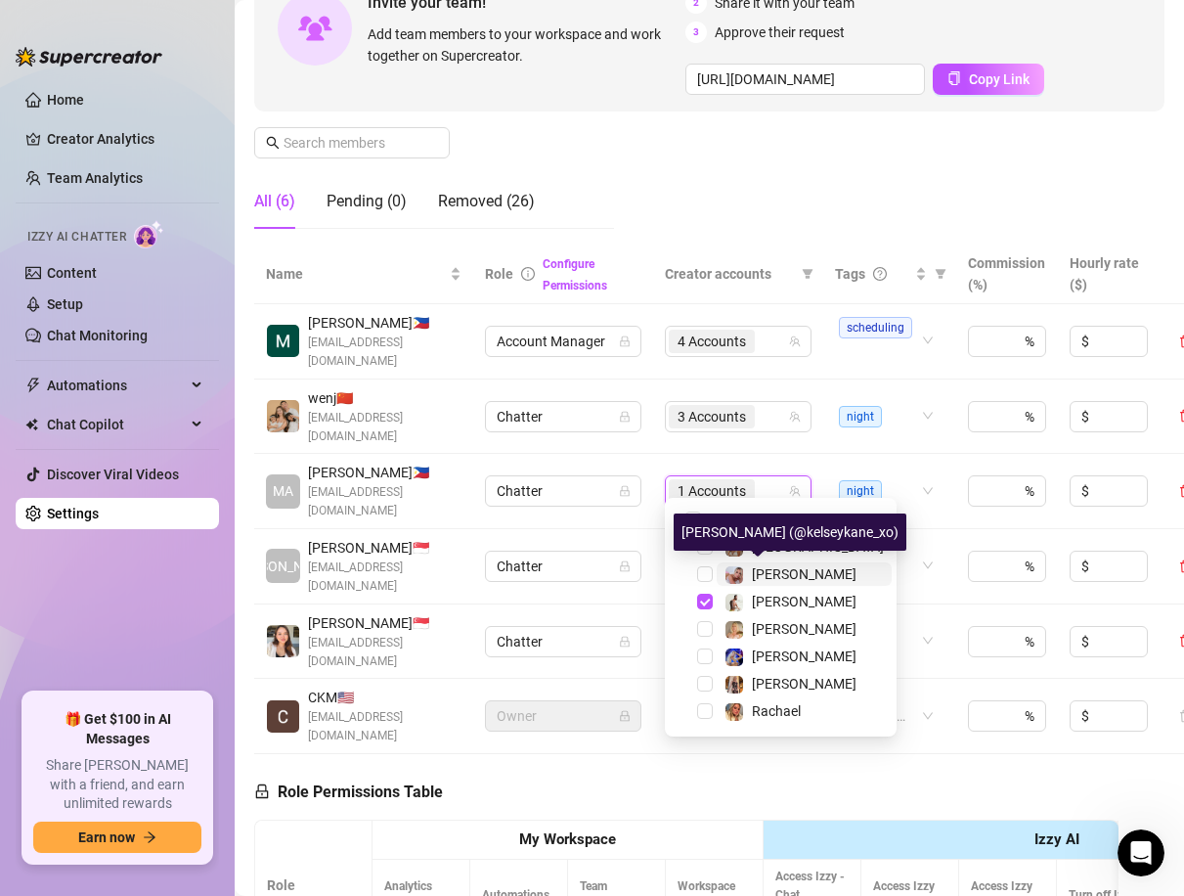
click at [779, 573] on span "[PERSON_NAME]" at bounding box center [804, 574] width 105 height 16
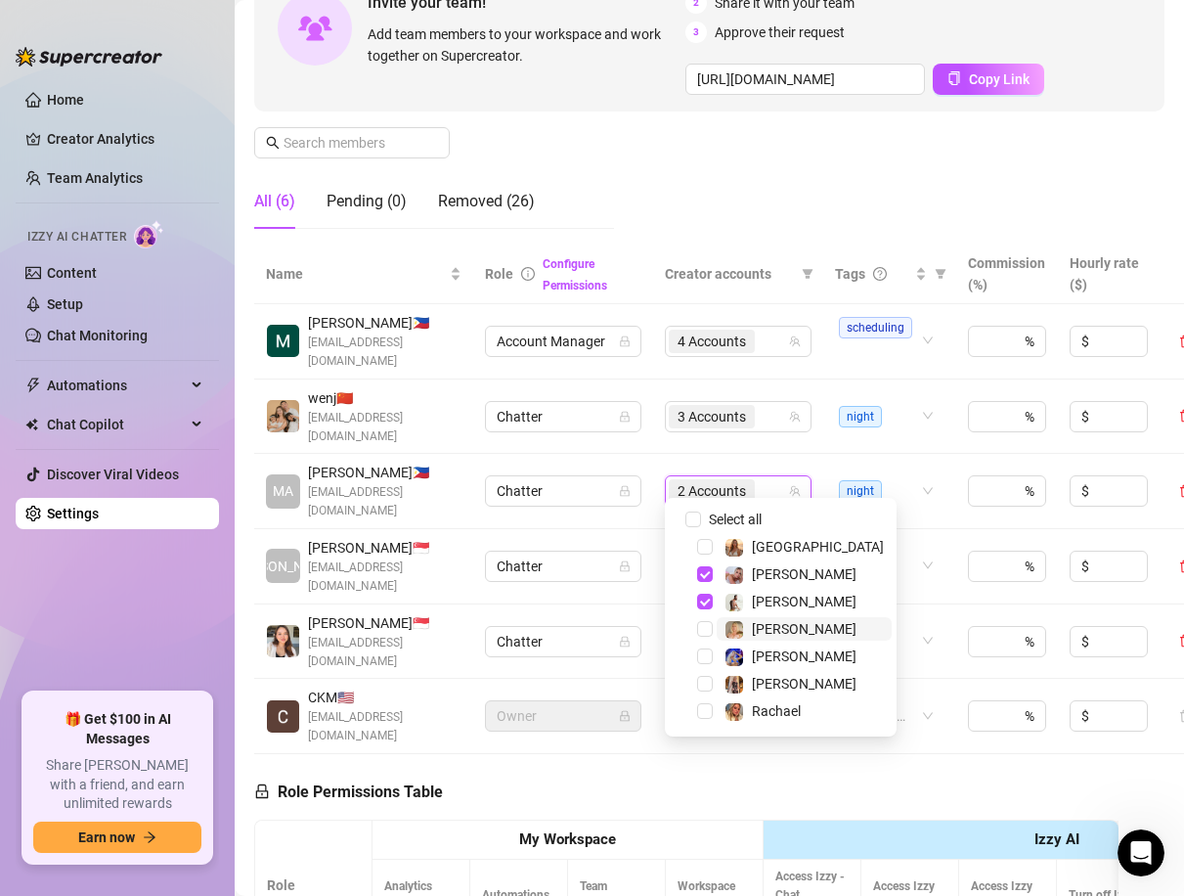
click at [768, 622] on span "[PERSON_NAME]" at bounding box center [804, 629] width 105 height 16
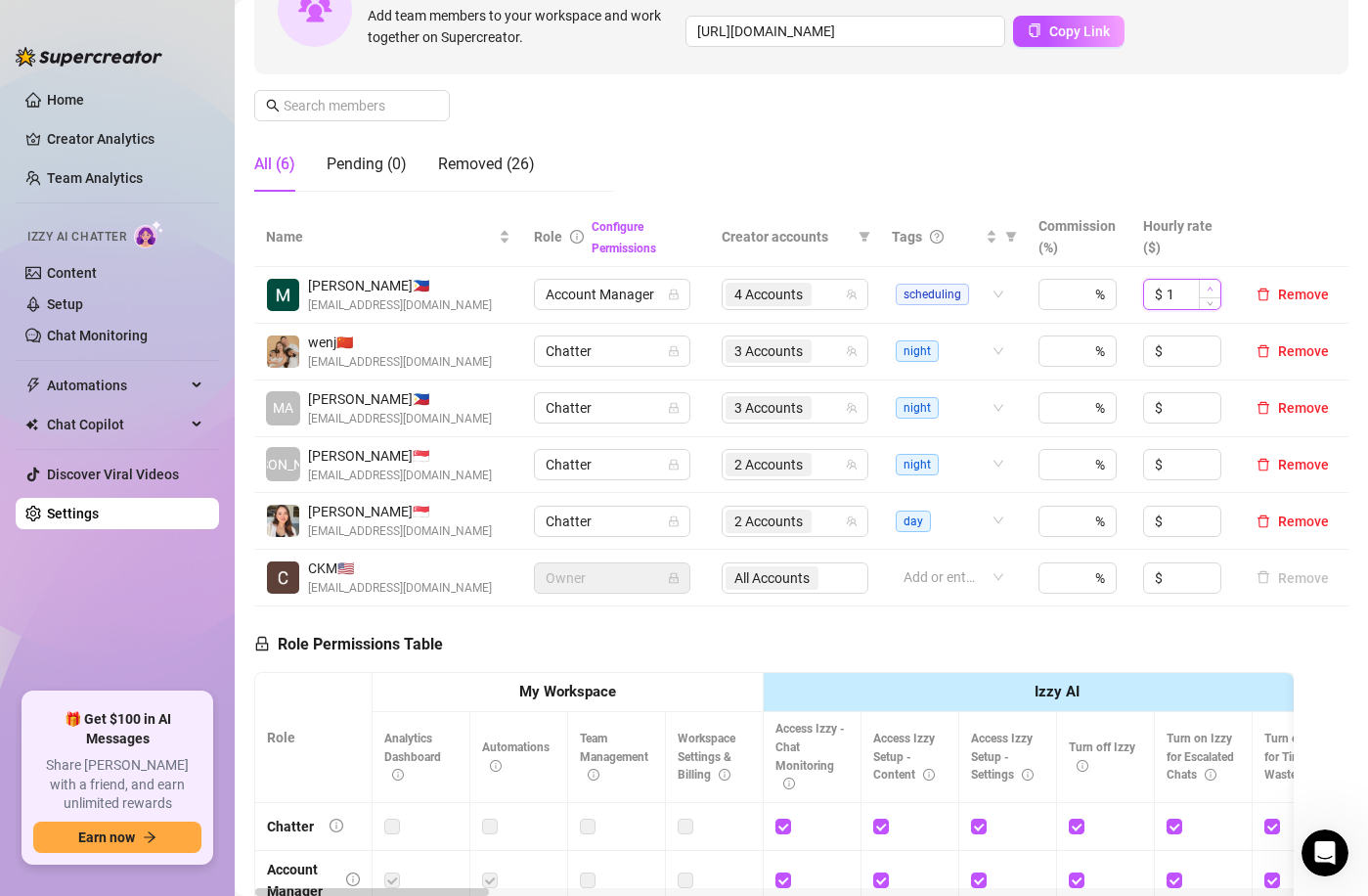
click at [1208, 288] on span "Increase Value" at bounding box center [1210, 289] width 22 height 18
type input "16"
click at [1253, 184] on div "Manage Team Members Manage your team members, their commission and hourly rate,…" at bounding box center [801, 44] width 1094 height 327
click at [1183, 289] on input "16" at bounding box center [1193, 294] width 54 height 29
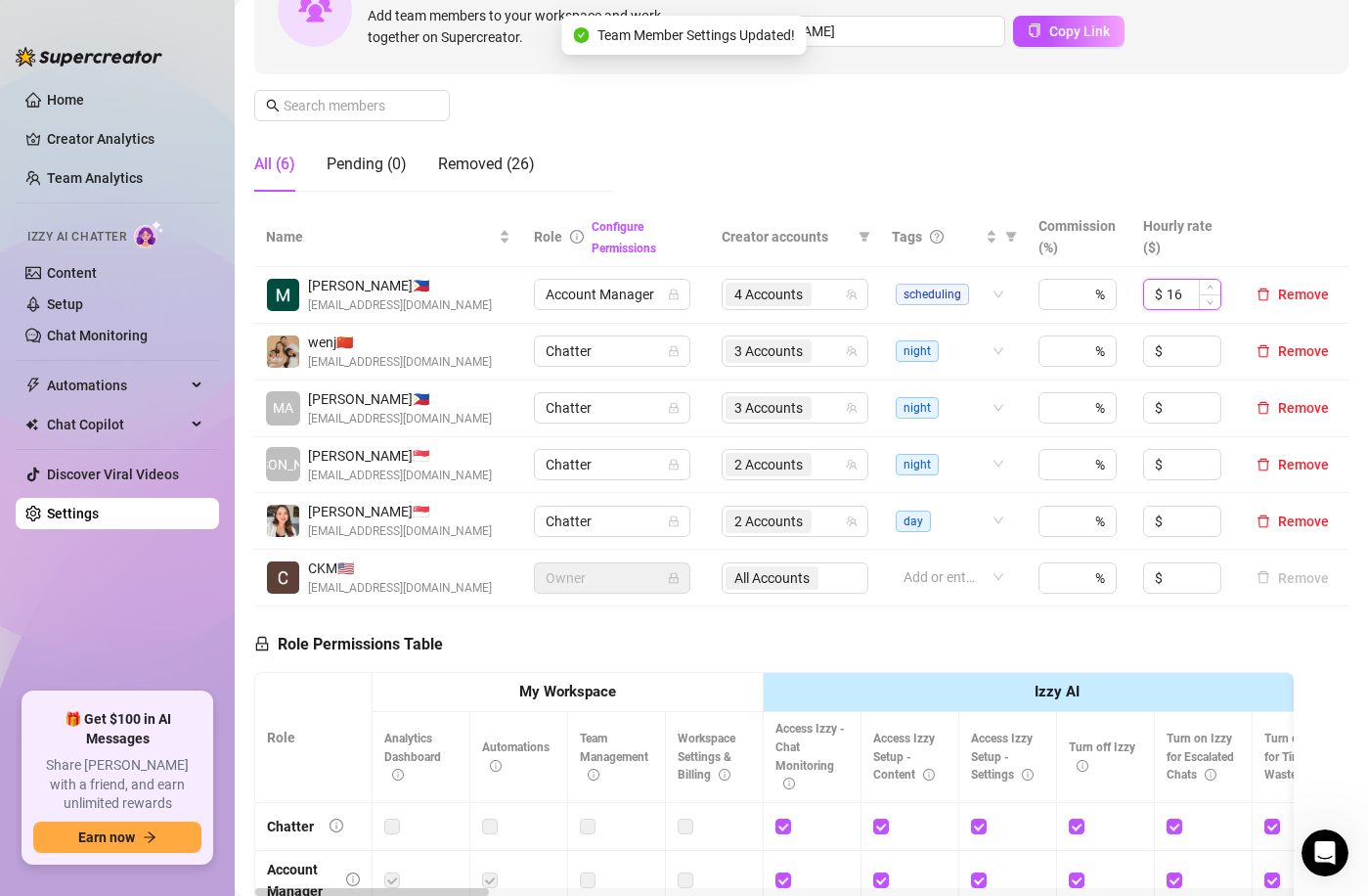
click at [1183, 289] on input "16" at bounding box center [1193, 294] width 54 height 29
type input "16"
click at [1209, 184] on div "Manage Team Members Manage your team members, their commission and hourly rate,…" at bounding box center [801, 44] width 1094 height 327
click at [1184, 286] on input at bounding box center [1193, 294] width 54 height 29
click at [961, 172] on div "Manage Team Members Manage your team members, their commission and hourly rate,…" at bounding box center [801, 44] width 1094 height 327
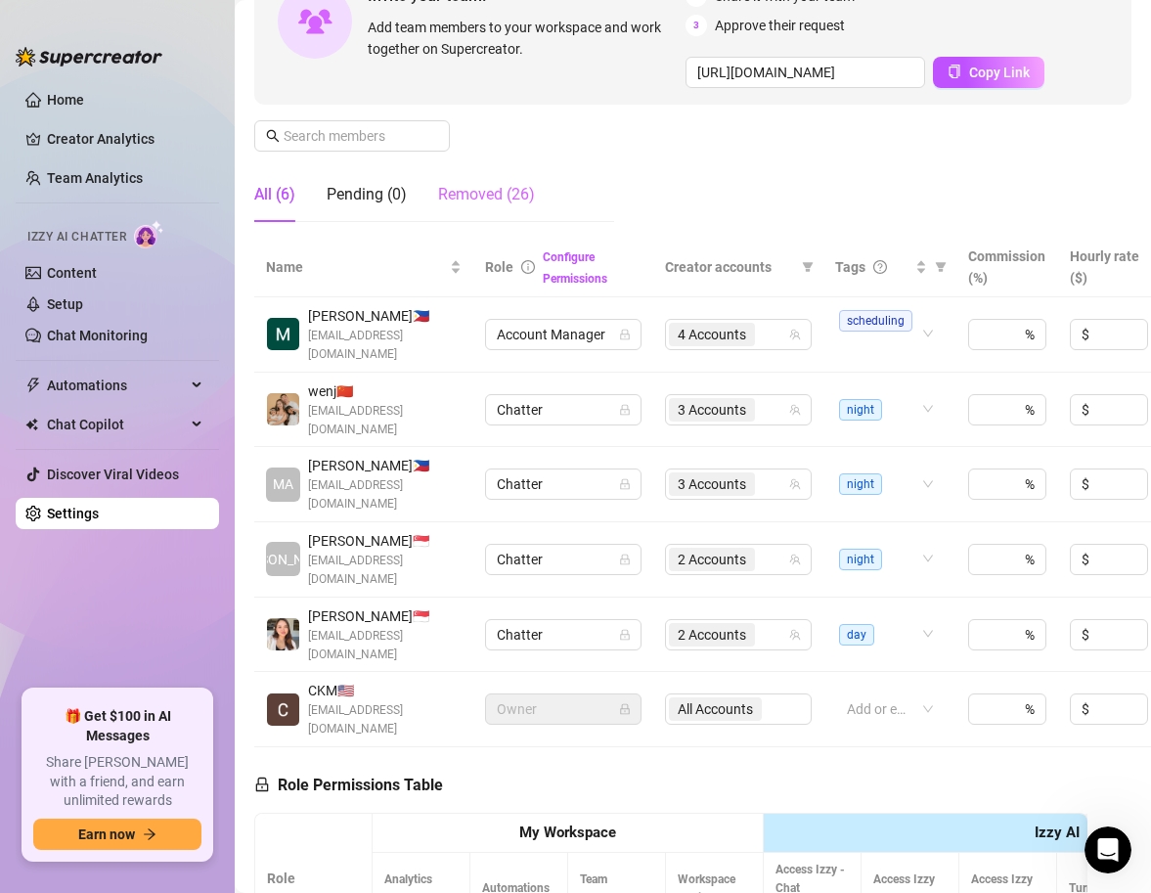
scroll to position [244, 0]
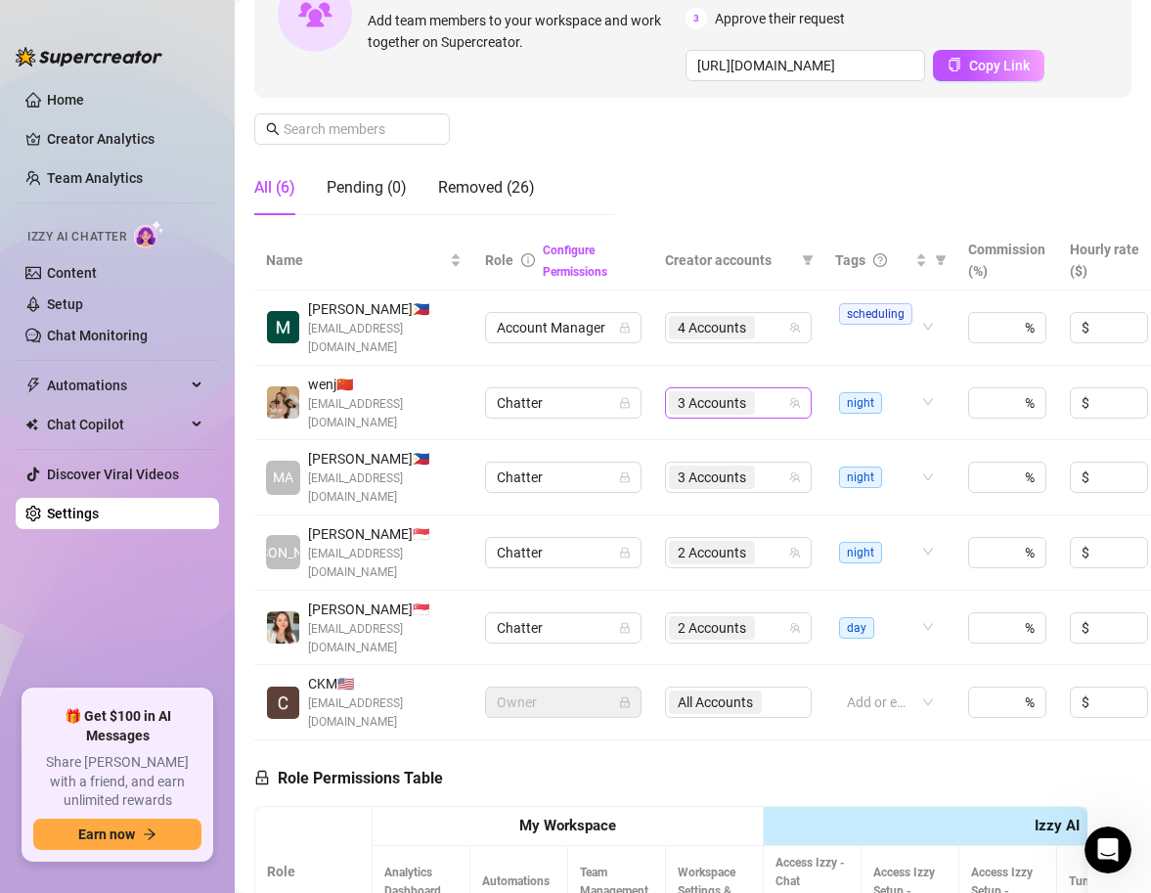
click at [751, 402] on span "3 Accounts" at bounding box center [712, 402] width 86 height 23
